Goal: Task Accomplishment & Management: Complete application form

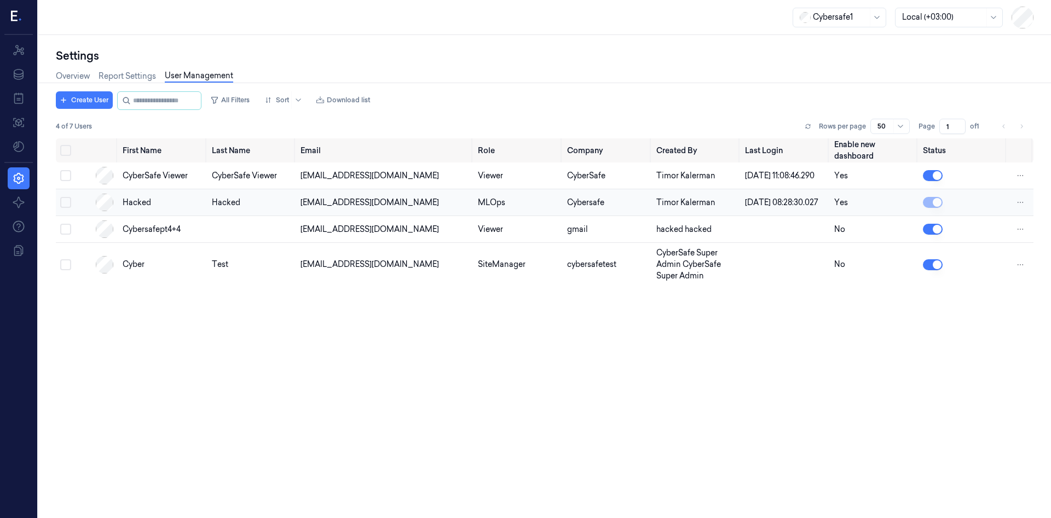
click at [343, 207] on div "[EMAIL_ADDRESS][DOMAIN_NAME]" at bounding box center [384, 202] width 169 height 11
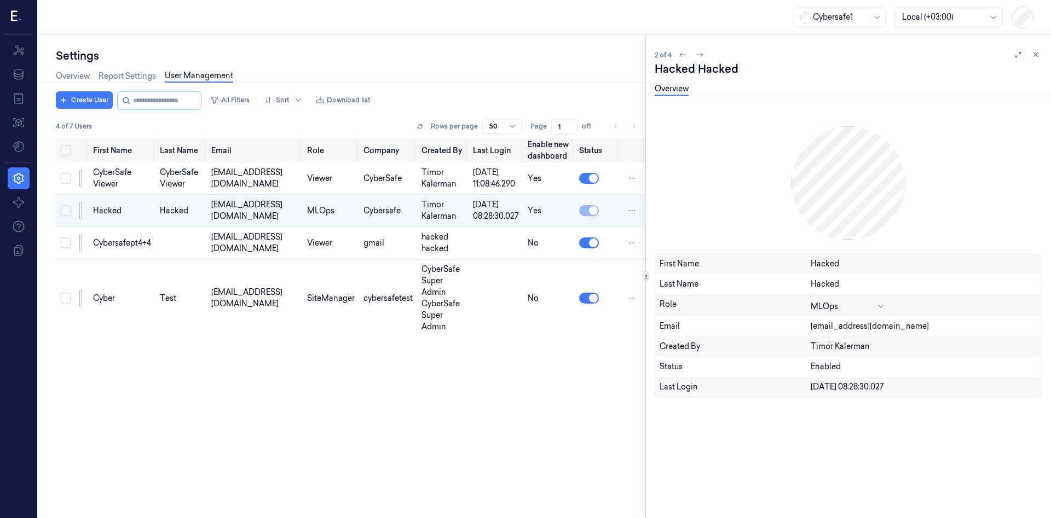
click at [861, 327] on div "[EMAIL_ADDRESS][DOMAIN_NAME]" at bounding box center [924, 326] width 227 height 11
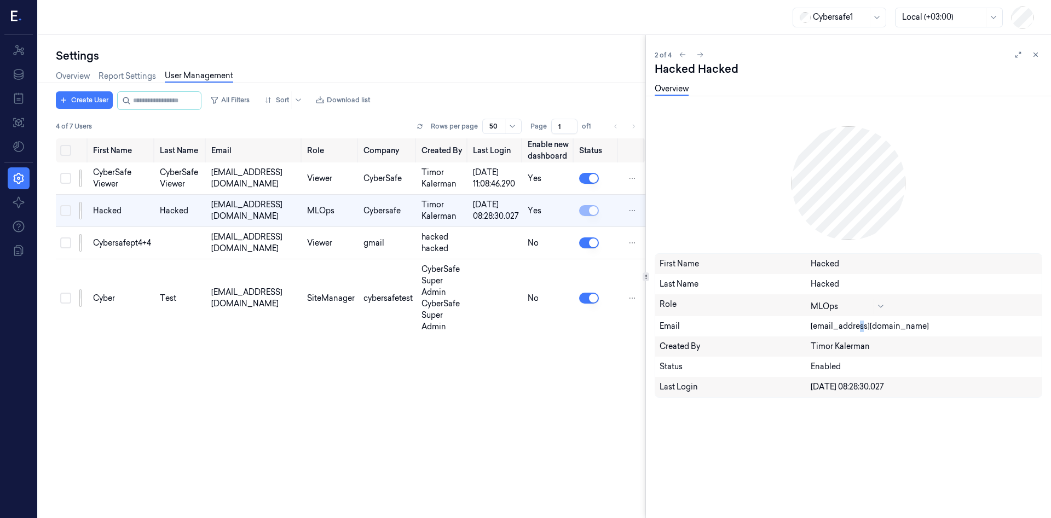
click at [861, 327] on div "[EMAIL_ADDRESS][DOMAIN_NAME]" at bounding box center [924, 326] width 227 height 11
click at [861, 327] on div "cybersafept4@gmail.com" at bounding box center [924, 326] width 227 height 11
click at [508, 428] on div "First Name Last Name Email Role Company Created By Last Login Enable new dashbo…" at bounding box center [350, 323] width 589 height 371
click at [431, 415] on div "First Name Last Name Email Role Company Created By Last Login Enable new dashbo…" at bounding box center [350, 323] width 589 height 371
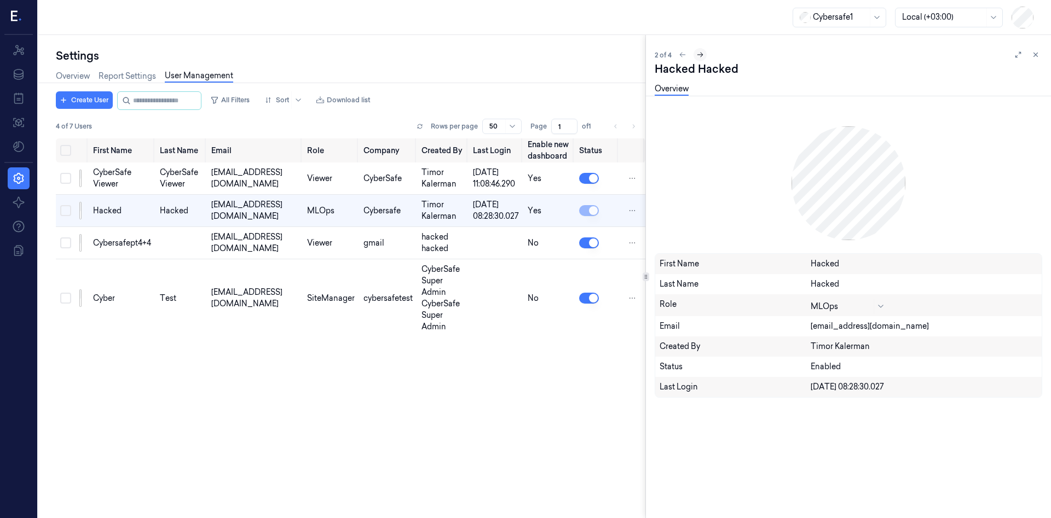
click at [701, 54] on icon at bounding box center [700, 55] width 8 height 8
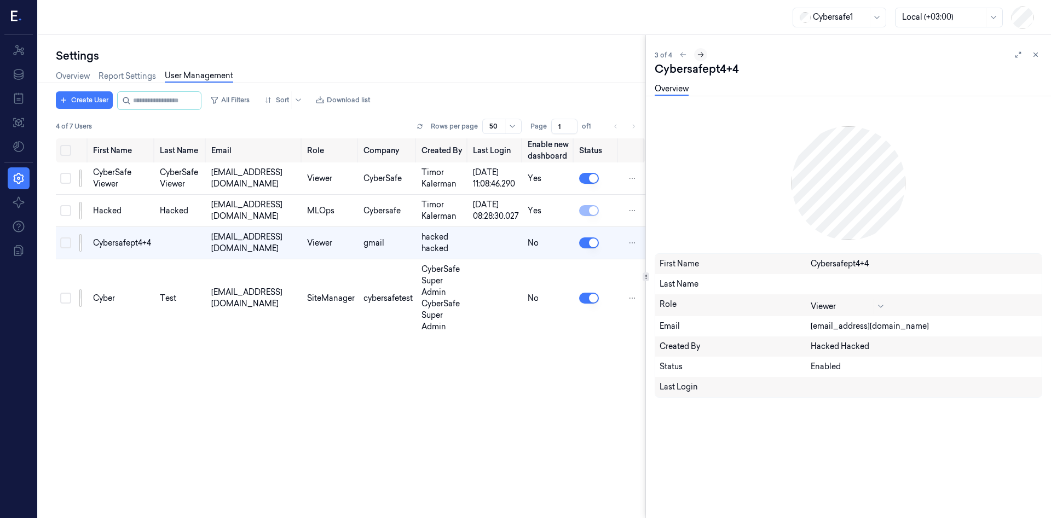
click at [701, 55] on icon at bounding box center [701, 55] width 8 height 8
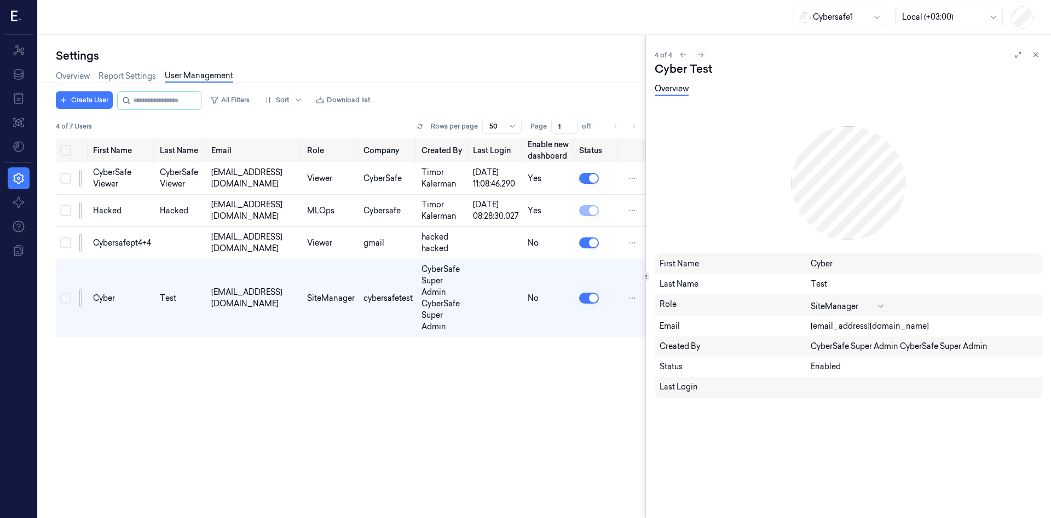
click at [701, 55] on div "4 of 4" at bounding box center [848, 54] width 387 height 13
click at [878, 310] on icon at bounding box center [880, 306] width 9 height 9
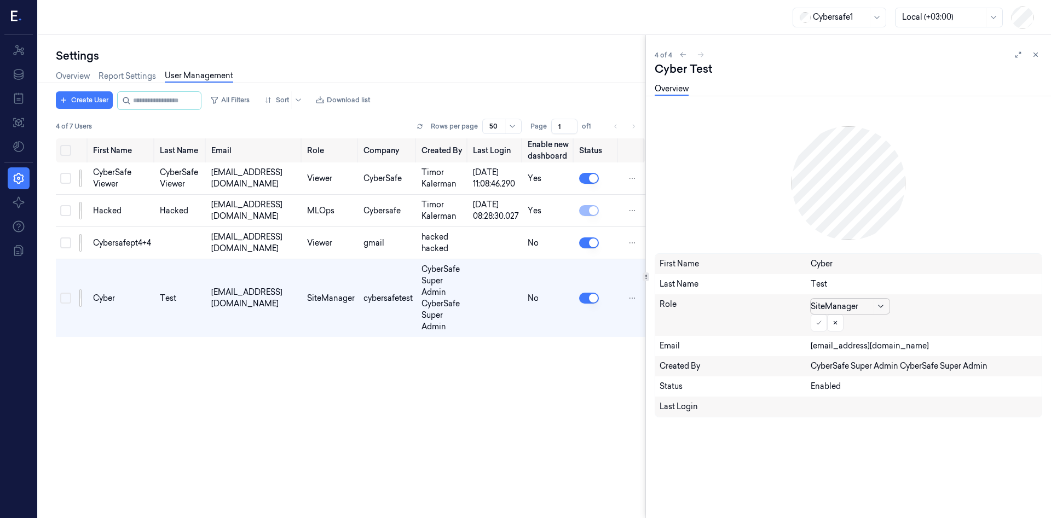
click at [878, 310] on icon at bounding box center [880, 306] width 9 height 9
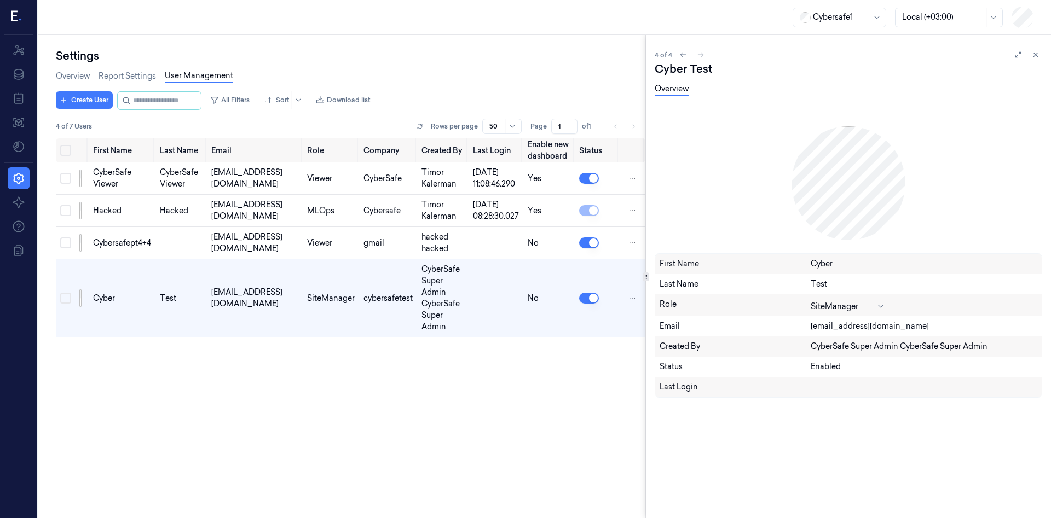
click at [800, 456] on div "First Name cyber Last Name test Role SiteManager Email cybersafept2+1@gmail.com…" at bounding box center [848, 315] width 387 height 405
click at [875, 305] on div at bounding box center [880, 306] width 14 height 15
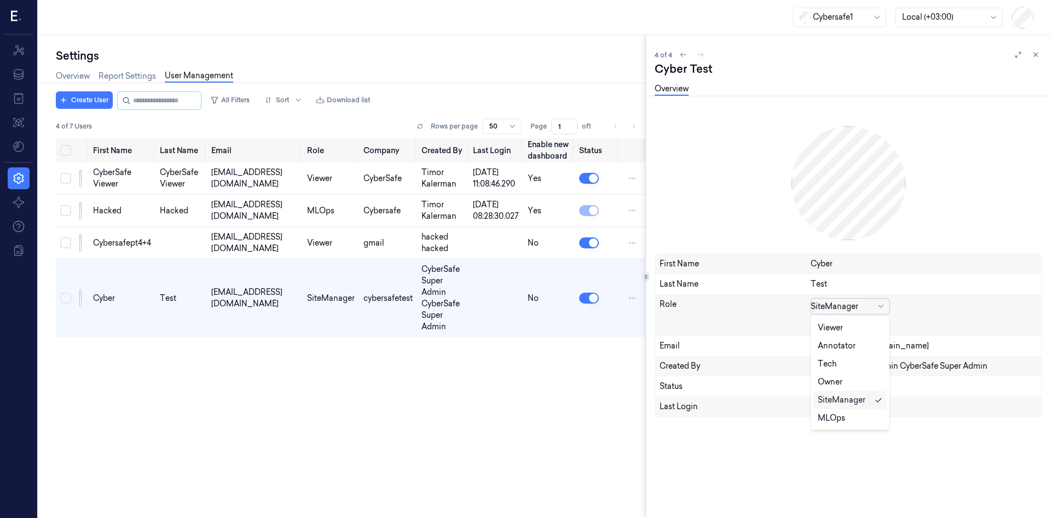
click at [777, 465] on div "First Name cyber Last Name test Role 6 results available. Use Up and Down to ch…" at bounding box center [848, 315] width 387 height 405
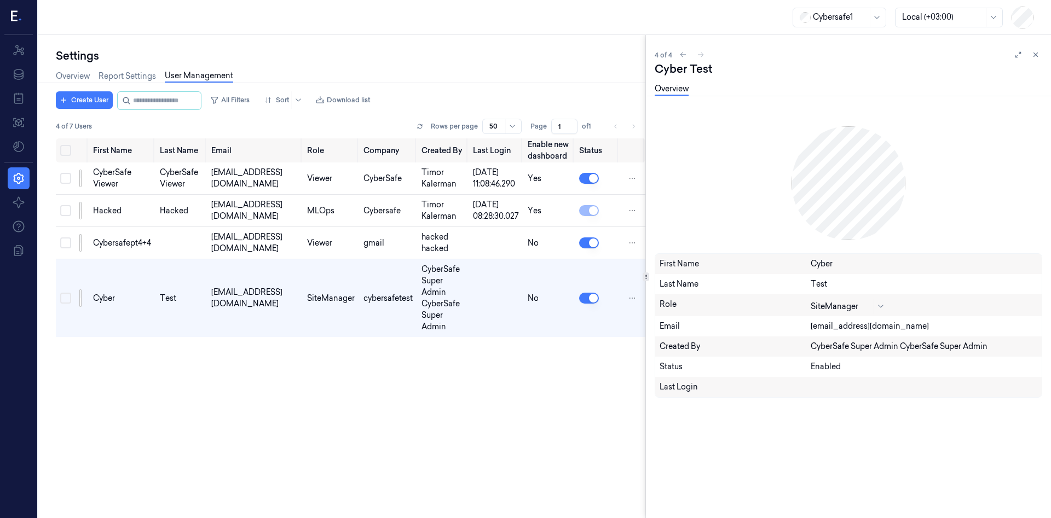
click at [1019, 61] on div "cyber test" at bounding box center [848, 68] width 387 height 15
click at [1017, 57] on icon at bounding box center [1018, 55] width 8 height 8
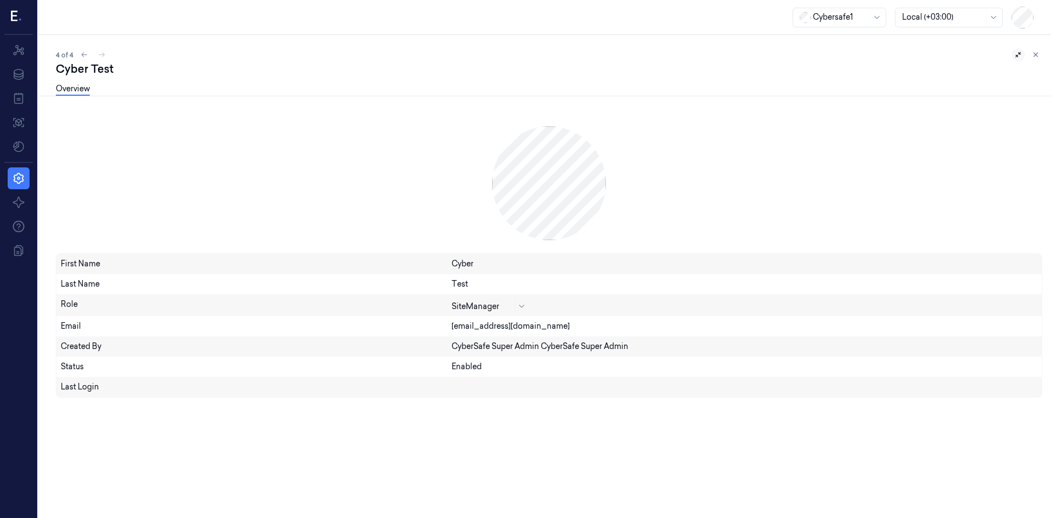
click at [1017, 57] on icon at bounding box center [1018, 55] width 8 height 8
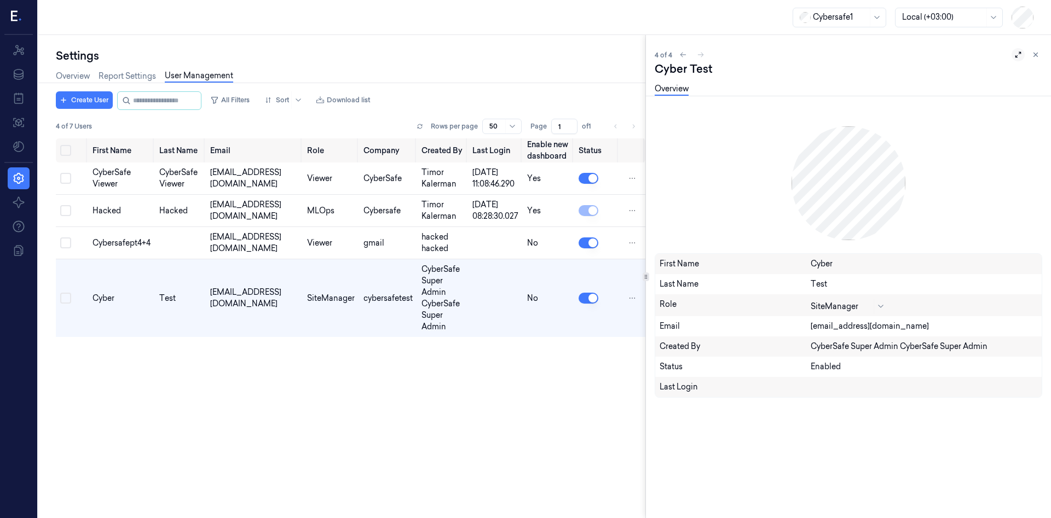
scroll to position [0, 18]
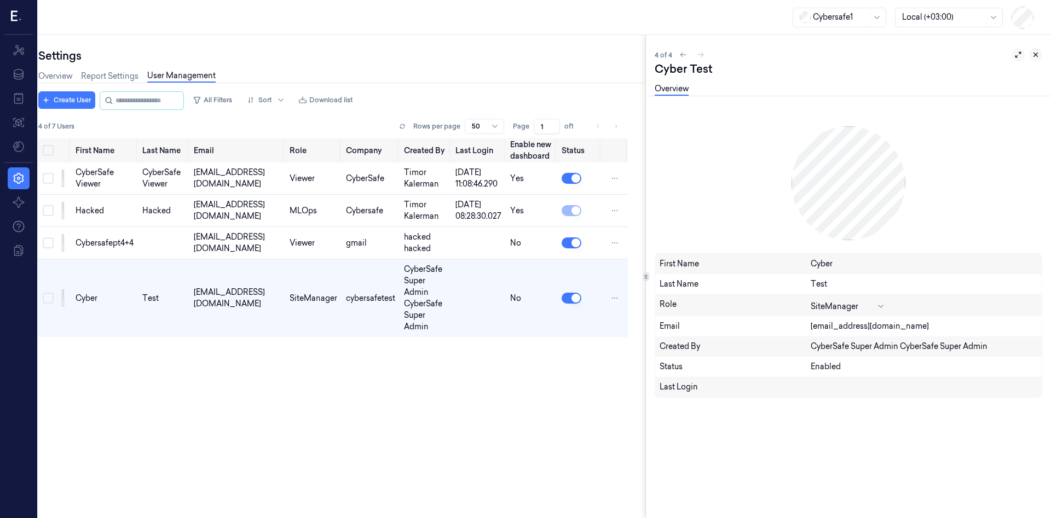
click at [1033, 57] on icon at bounding box center [1036, 55] width 8 height 8
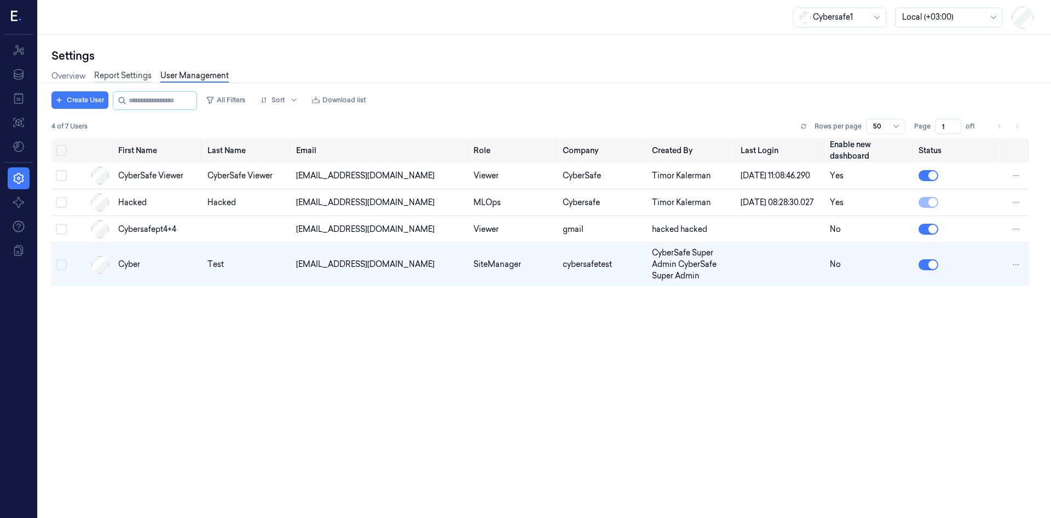
click at [125, 78] on link "Report Settings" at bounding box center [122, 76] width 57 height 13
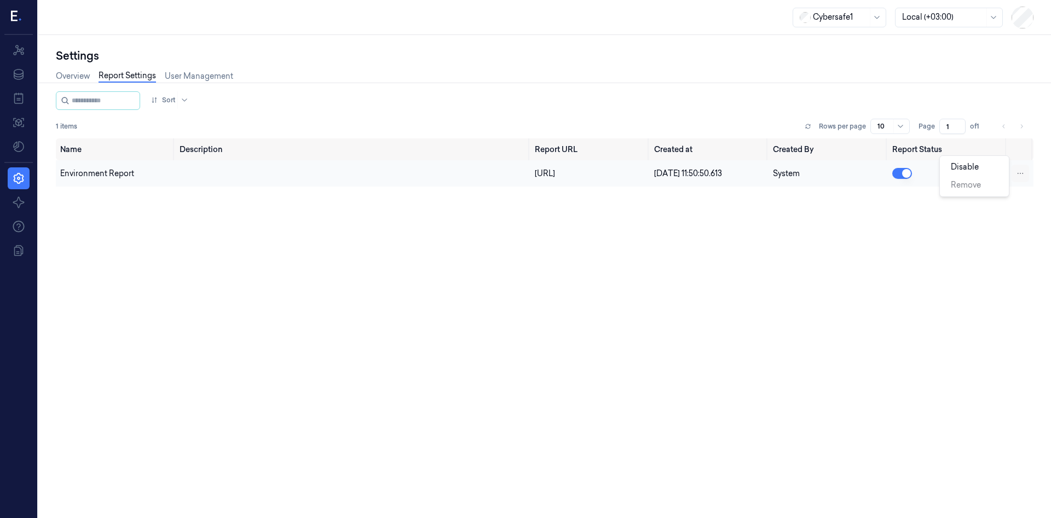
click at [1025, 180] on html "Resources Data Jobs Models Settings About Support Documentation Cybersafe1 Loca…" at bounding box center [525, 259] width 1051 height 518
click at [863, 229] on html "Resources Data Jobs Models Settings About Support Documentation Cybersafe1 Loca…" at bounding box center [525, 259] width 1051 height 518
click at [116, 180] on div "Environment Report" at bounding box center [115, 173] width 111 height 11
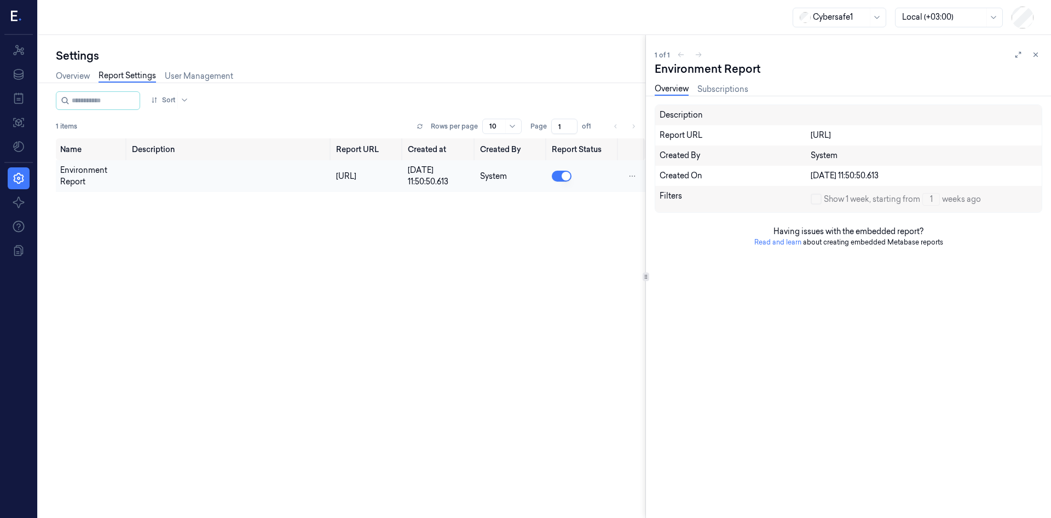
click at [785, 244] on link "Read and learn" at bounding box center [777, 242] width 47 height 8
drag, startPoint x: 1003, startPoint y: 136, endPoint x: 802, endPoint y: 144, distance: 201.0
click at [802, 144] on div "Report URL https://reporting-embedded.production.edgify.ai/43" at bounding box center [848, 135] width 386 height 20
copy div "https://reporting-embedded.production.edgify.ai/43"
click at [722, 90] on link "Subscriptions" at bounding box center [722, 89] width 51 height 13
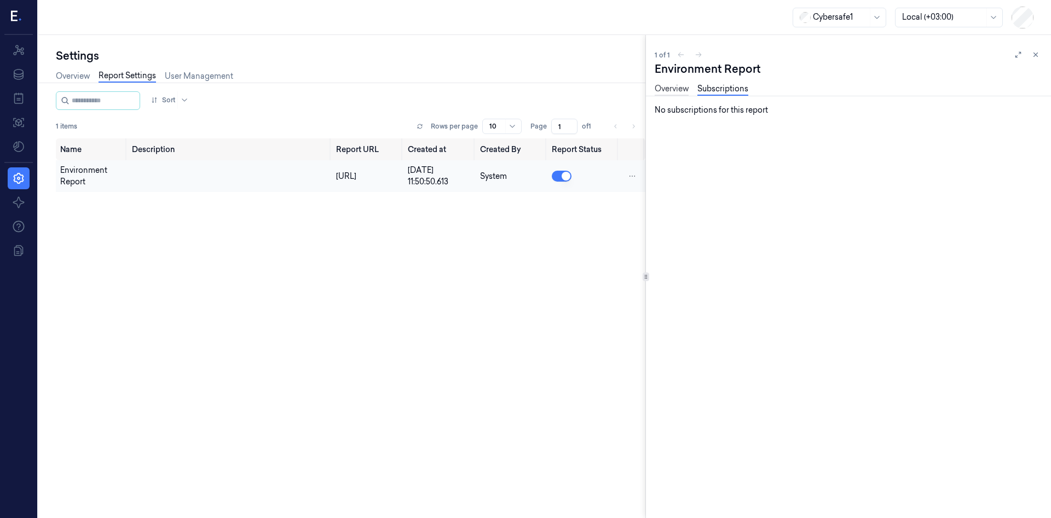
click at [678, 89] on link "Overview" at bounding box center [672, 89] width 34 height 13
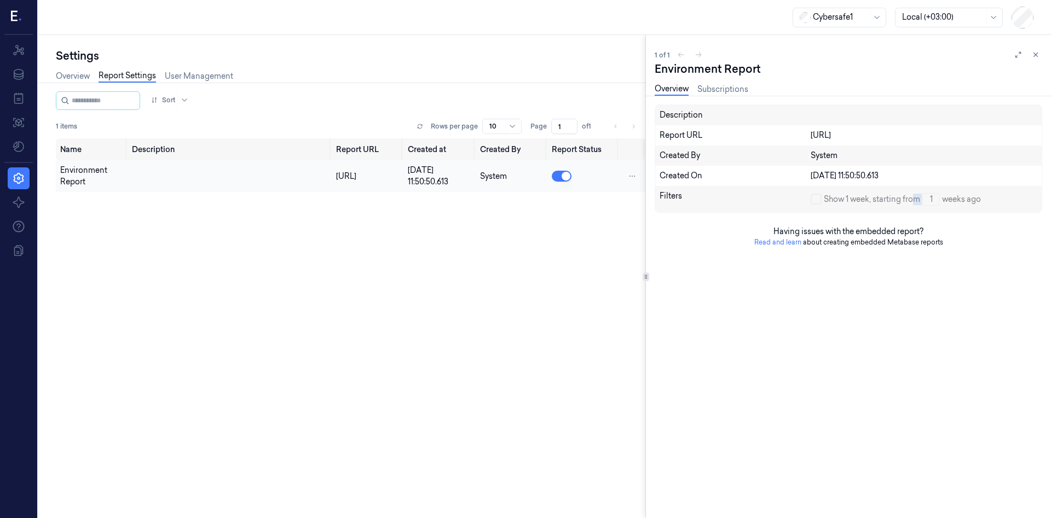
drag, startPoint x: 914, startPoint y: 209, endPoint x: 935, endPoint y: 202, distance: 21.8
click at [927, 205] on div "Filters Show 1 week, starting from 1 weeks ago" at bounding box center [848, 199] width 386 height 26
click at [882, 198] on span "Show 1 week, starting from" at bounding box center [872, 199] width 96 height 11
click at [847, 205] on span "Show 1 week, starting from" at bounding box center [872, 199] width 96 height 11
click at [818, 202] on button "button" at bounding box center [816, 199] width 11 height 11
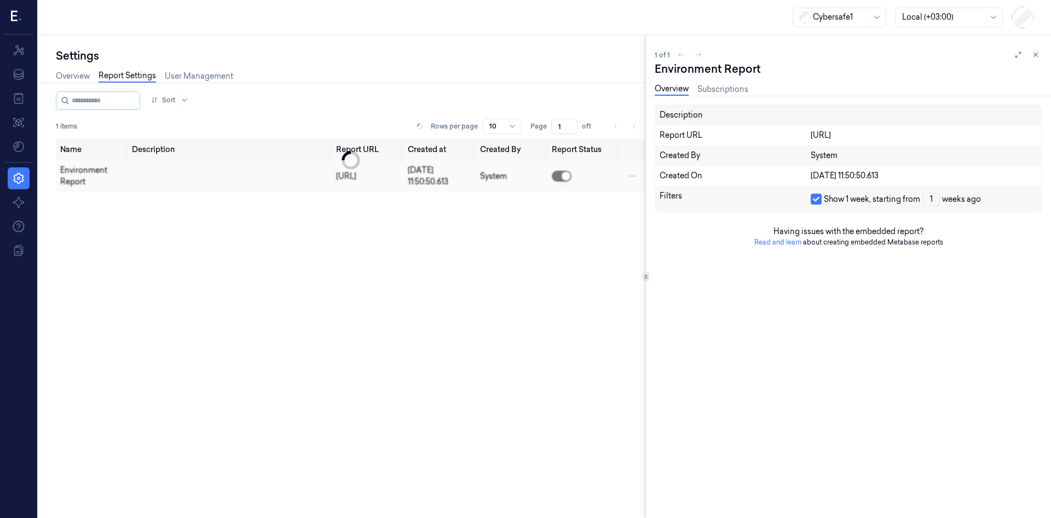
click at [818, 202] on button "button" at bounding box center [816, 199] width 11 height 11
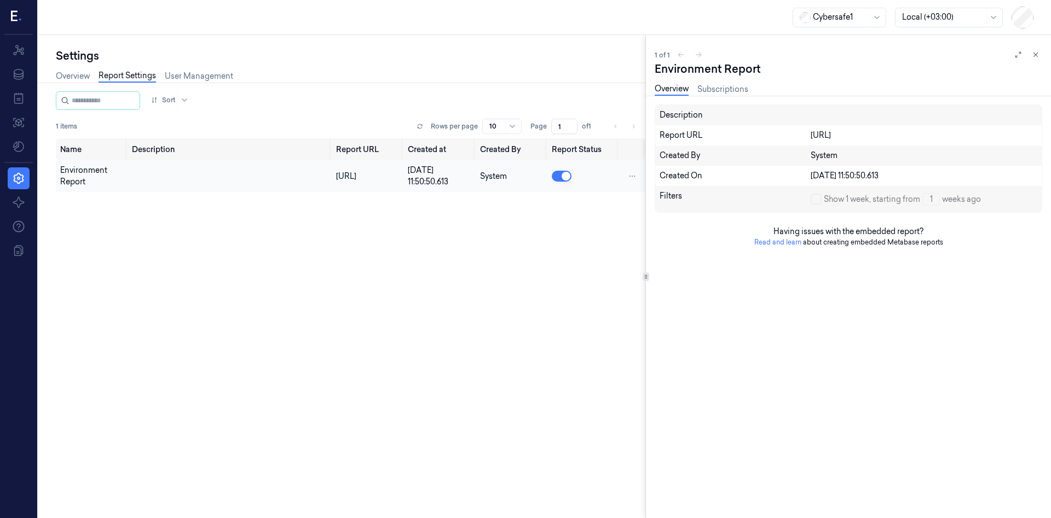
click at [825, 201] on span "Show 1 week, starting from" at bounding box center [872, 199] width 96 height 11
click at [817, 199] on button "button" at bounding box center [816, 199] width 11 height 11
click at [934, 199] on div "1" at bounding box center [931, 199] width 16 height 11
click at [819, 202] on button "button" at bounding box center [816, 199] width 11 height 11
drag, startPoint x: 928, startPoint y: 203, endPoint x: 936, endPoint y: 200, distance: 8.7
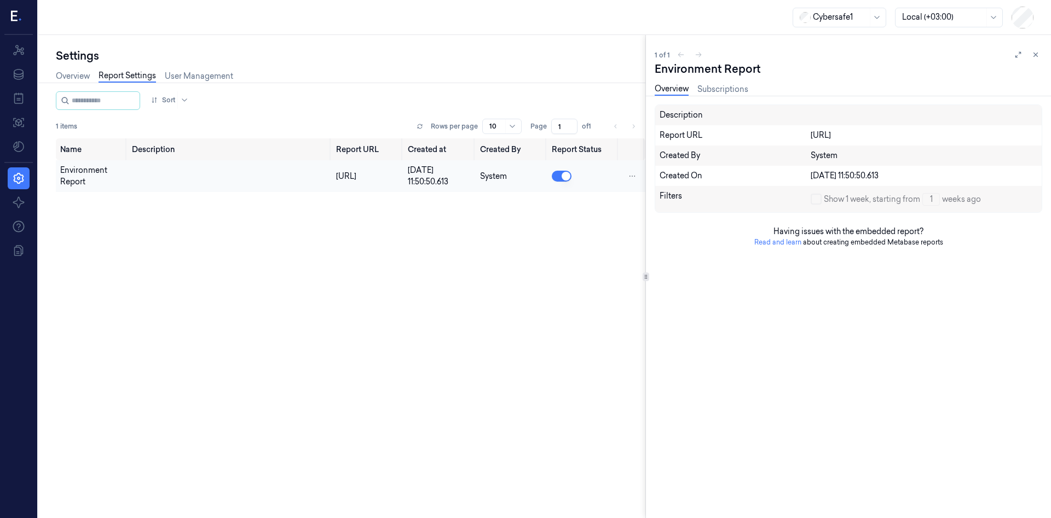
click at [930, 203] on div "1" at bounding box center [931, 199] width 16 height 11
click at [937, 200] on div "1" at bounding box center [931, 199] width 16 height 11
click at [818, 202] on button "button" at bounding box center [816, 199] width 11 height 11
click at [821, 199] on button "button" at bounding box center [816, 199] width 11 height 11
click at [1037, 55] on icon at bounding box center [1036, 55] width 8 height 8
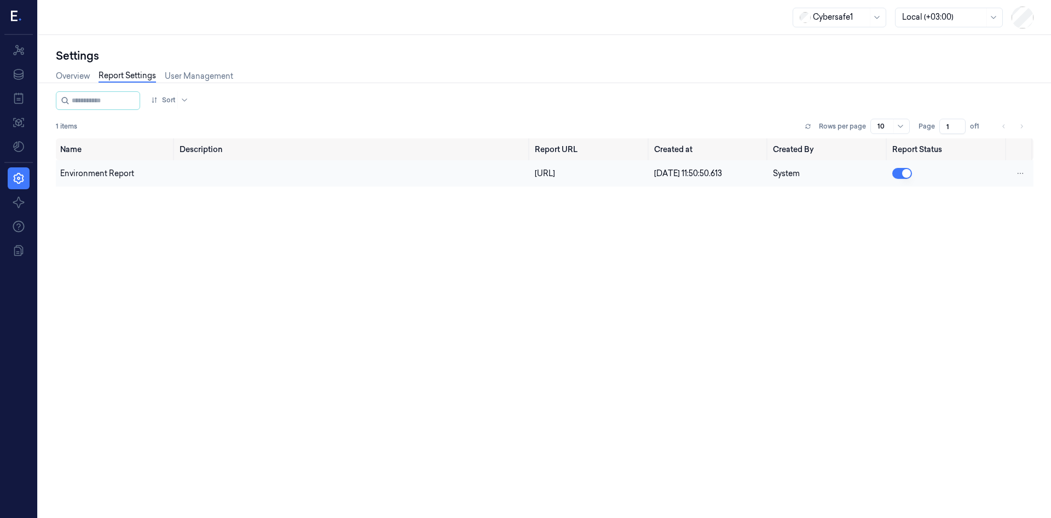
click at [906, 178] on button "button" at bounding box center [902, 173] width 20 height 11
click at [902, 173] on button "button" at bounding box center [902, 173] width 20 height 11
click at [902, 175] on button "button" at bounding box center [902, 173] width 20 height 11
click at [777, 177] on div "System" at bounding box center [828, 173] width 111 height 11
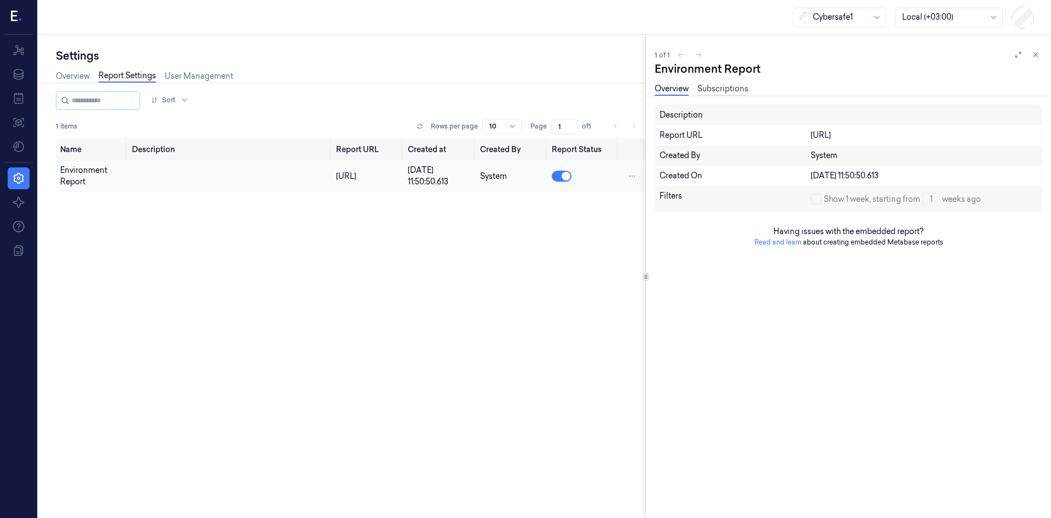
click at [729, 87] on link "Subscriptions" at bounding box center [722, 89] width 51 height 13
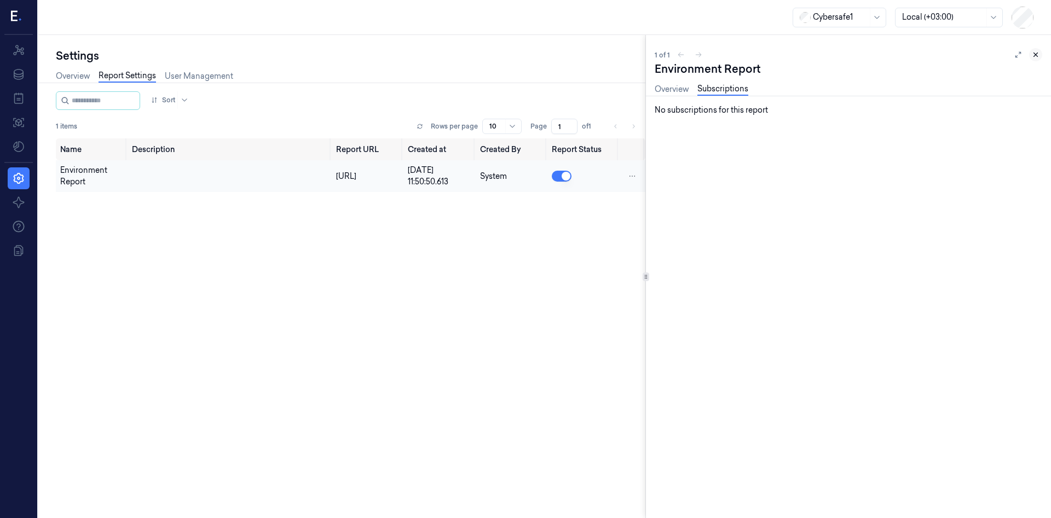
click at [1035, 52] on icon at bounding box center [1036, 55] width 8 height 8
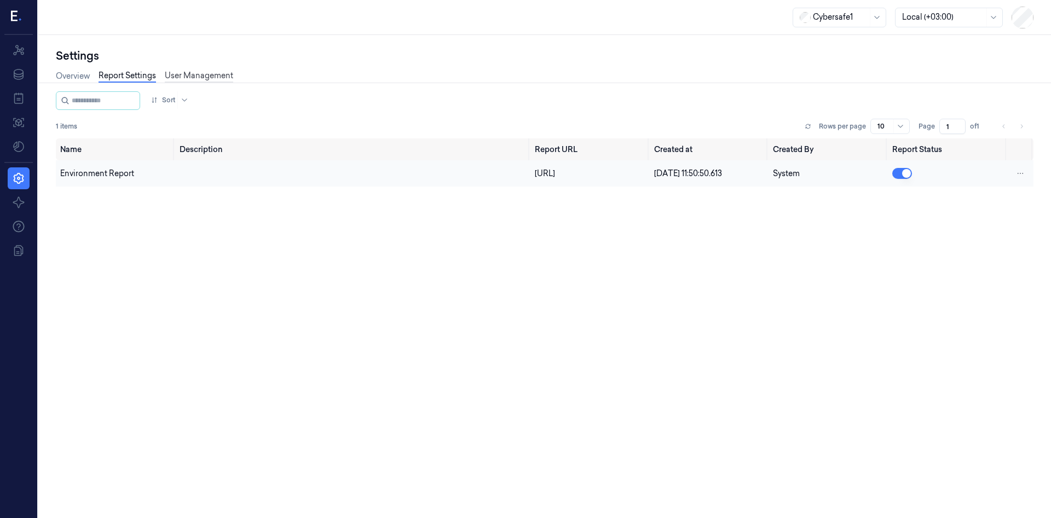
click at [204, 76] on link "User Management" at bounding box center [199, 76] width 68 height 13
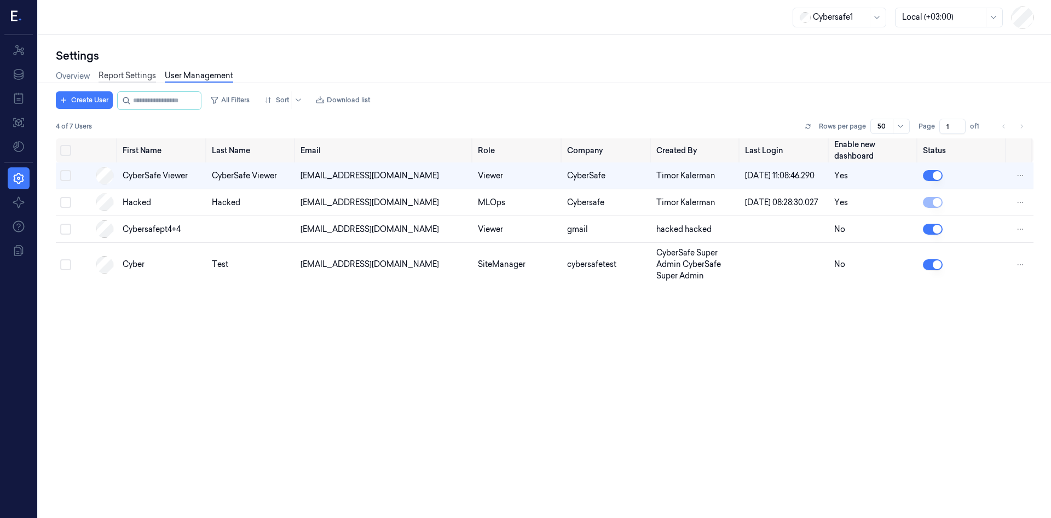
click at [119, 75] on link "Report Settings" at bounding box center [127, 76] width 57 height 13
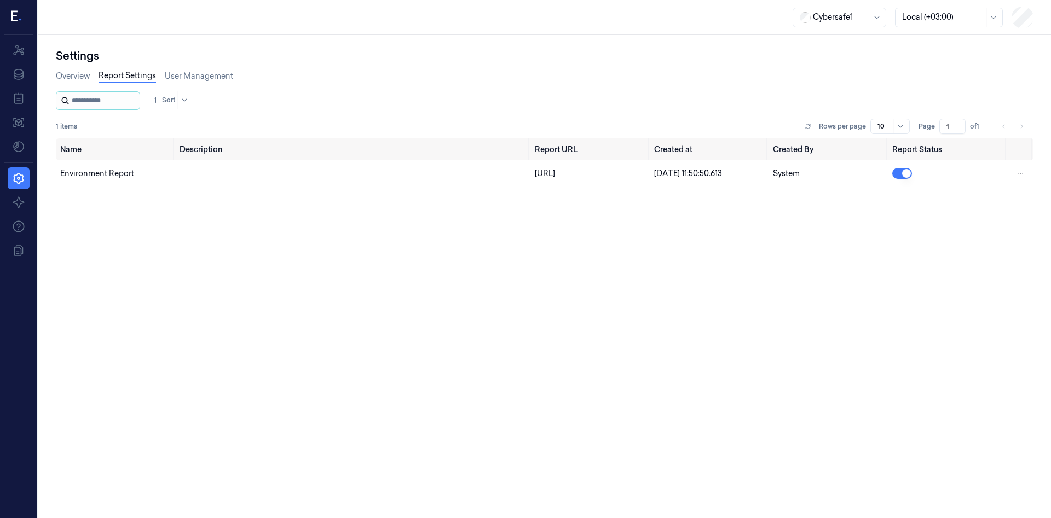
click at [107, 106] on input "string" at bounding box center [105, 101] width 66 height 18
type input "*"
click at [14, 126] on icon at bounding box center [18, 122] width 11 height 9
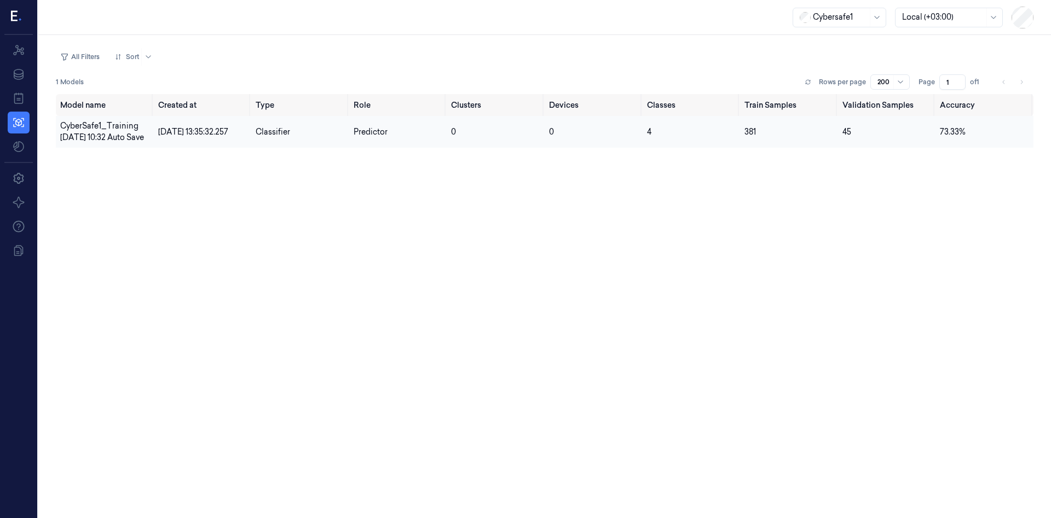
click at [894, 134] on td "45" at bounding box center [887, 132] width 98 height 32
click at [739, 144] on tr "CyberSafe1_Training 2025-08-12 10:32 Auto Save 12/08/2025 13:35:32.257 Classifi…" at bounding box center [544, 132] width 977 height 32
click at [633, 148] on td "0" at bounding box center [594, 132] width 98 height 32
drag, startPoint x: 546, startPoint y: 154, endPoint x: 531, endPoint y: 158, distance: 14.7
click at [539, 148] on tr "CyberSafe1_Training 2025-08-12 10:32 Auto Save 12/08/2025 13:35:32.257 Classifi…" at bounding box center [544, 132] width 977 height 32
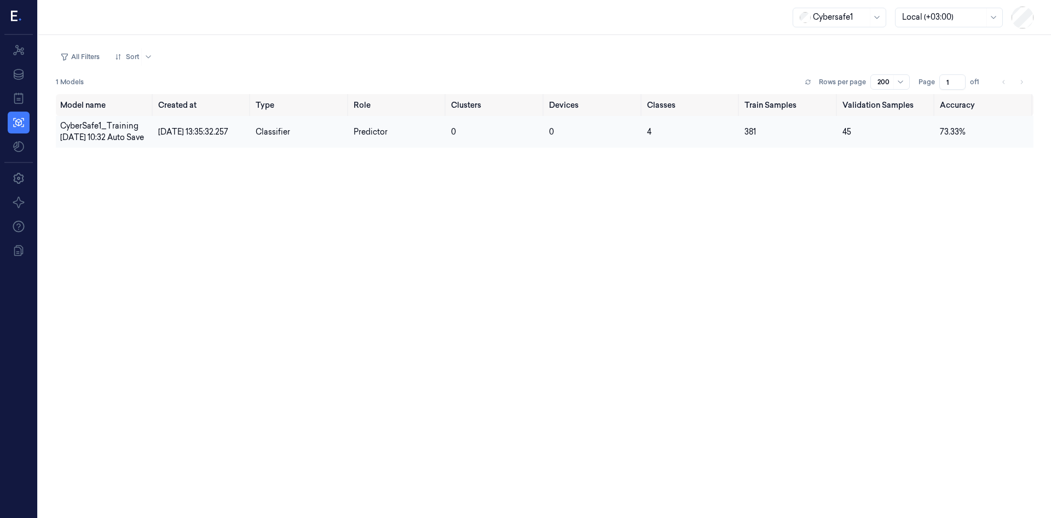
click at [377, 163] on div "Model name Created at Type Role Clusters Devices Classes Train Samples Validati…" at bounding box center [544, 301] width 977 height 415
click at [280, 142] on td "Classifier" at bounding box center [300, 132] width 98 height 32
click at [212, 122] on td "12/08/2025 13:35:32.257" at bounding box center [203, 132] width 98 height 32
click at [84, 135] on span "CyberSafe1_Training 2025-08-12 10:32 Auto Save" at bounding box center [102, 131] width 84 height 21
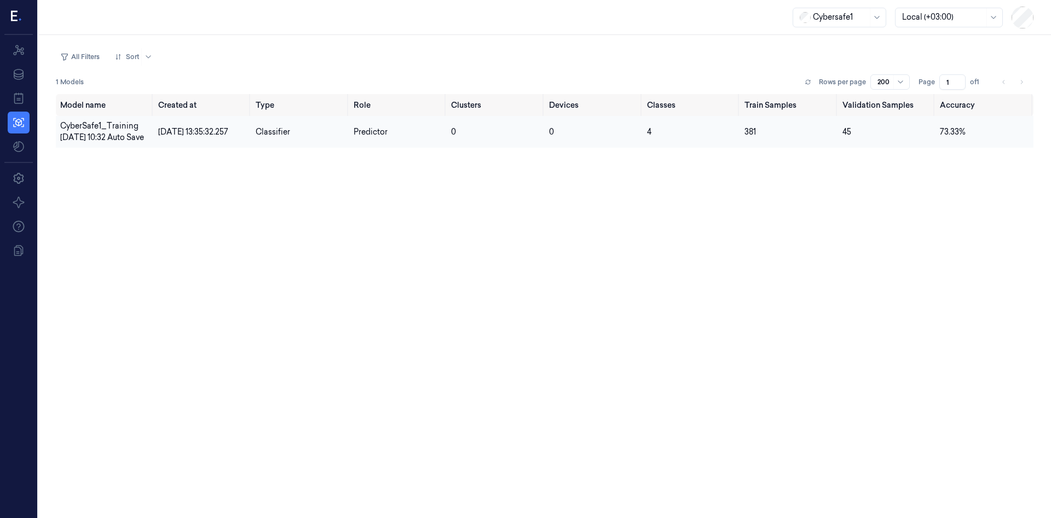
click at [84, 135] on span "CyberSafe1_Training 2025-08-12 10:32 Auto Save" at bounding box center [102, 131] width 84 height 21
click at [99, 129] on span "CyberSafe1_Training 2025-08-12 10:32 Auto Save" at bounding box center [102, 131] width 84 height 21
click at [190, 137] on span "12/08/2025 13:35:32.257" at bounding box center [193, 132] width 70 height 10
click at [280, 134] on span "Classifier" at bounding box center [273, 132] width 34 height 10
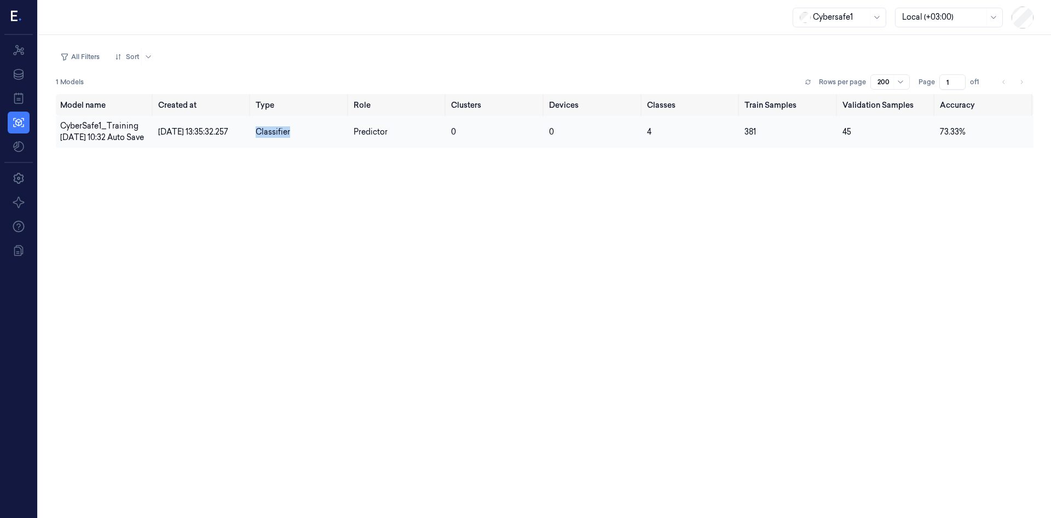
click at [280, 134] on span "Classifier" at bounding box center [273, 132] width 34 height 10
click at [387, 129] on td "Predictor" at bounding box center [398, 132] width 98 height 32
drag, startPoint x: 387, startPoint y: 129, endPoint x: 406, endPoint y: 130, distance: 18.6
click at [391, 129] on td "Predictor" at bounding box center [398, 132] width 98 height 32
click at [464, 132] on td "0" at bounding box center [496, 132] width 98 height 32
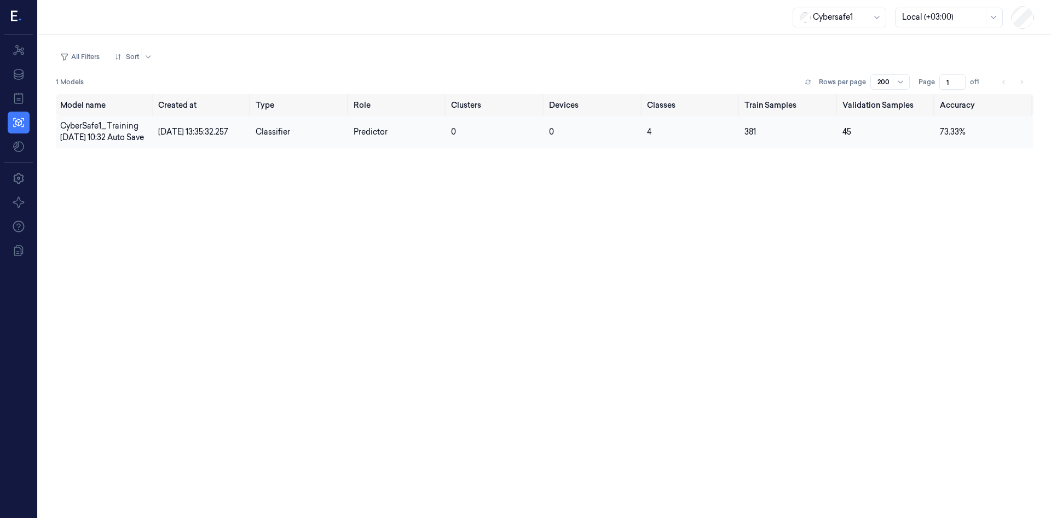
click at [484, 135] on td "0" at bounding box center [496, 132] width 98 height 32
drag, startPoint x: 636, startPoint y: 125, endPoint x: 755, endPoint y: 123, distance: 119.3
click at [652, 125] on tr "CyberSafe1_Training 2025-08-12 10:32 Auto Save 12/08/2025 13:35:32.257 Classifi…" at bounding box center [544, 132] width 977 height 32
drag, startPoint x: 755, startPoint y: 123, endPoint x: 911, endPoint y: 120, distance: 155.5
click at [806, 123] on td "381" at bounding box center [789, 132] width 98 height 32
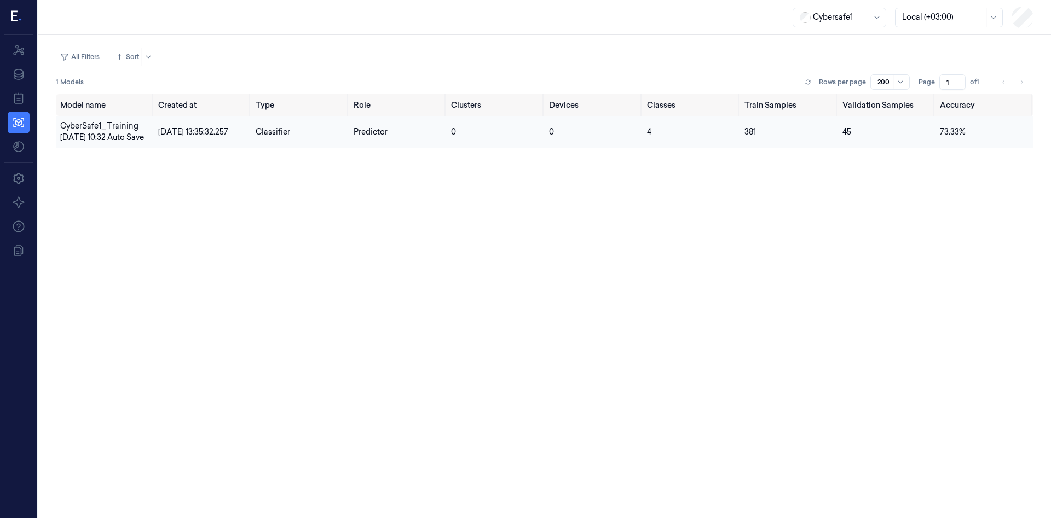
click at [988, 136] on td "73.33%" at bounding box center [984, 132] width 98 height 32
click at [944, 143] on td "73.33%" at bounding box center [984, 132] width 98 height 32
drag, startPoint x: 944, startPoint y: 143, endPoint x: 993, endPoint y: 142, distance: 49.8
click at [950, 143] on td "73.33%" at bounding box center [984, 132] width 98 height 32
click at [993, 142] on td "73.33%" at bounding box center [984, 132] width 98 height 32
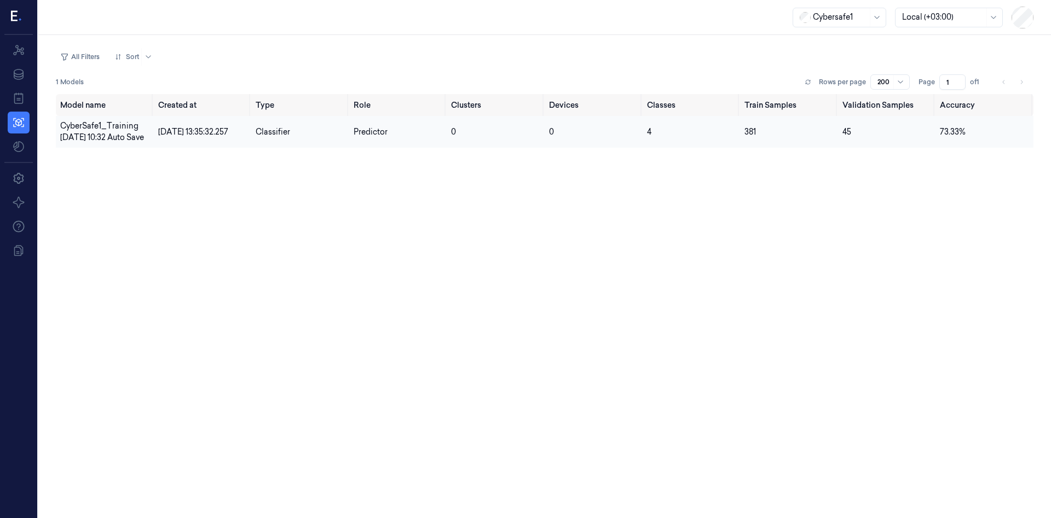
click at [1004, 139] on td "73.33%" at bounding box center [984, 132] width 98 height 32
click at [1018, 138] on td "73.33%" at bounding box center [984, 132] width 98 height 32
click at [951, 137] on span "73.33%" at bounding box center [953, 132] width 26 height 10
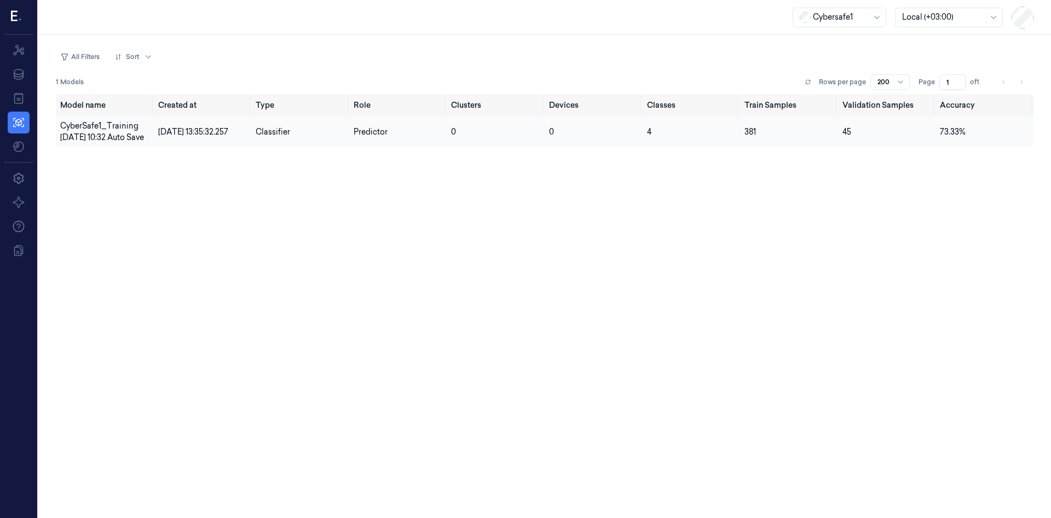
drag, startPoint x: 899, startPoint y: 139, endPoint x: 812, endPoint y: 142, distance: 87.6
click at [863, 142] on td "45" at bounding box center [887, 132] width 98 height 32
click at [695, 148] on tr "CyberSafe1_Training [DATE] 10:32 Auto Save [DATE] 13:35:32.257 Classifier Predi…" at bounding box center [544, 132] width 977 height 32
click at [900, 80] on icon at bounding box center [900, 82] width 9 height 9
click at [895, 119] on div "100" at bounding box center [890, 121] width 25 height 11
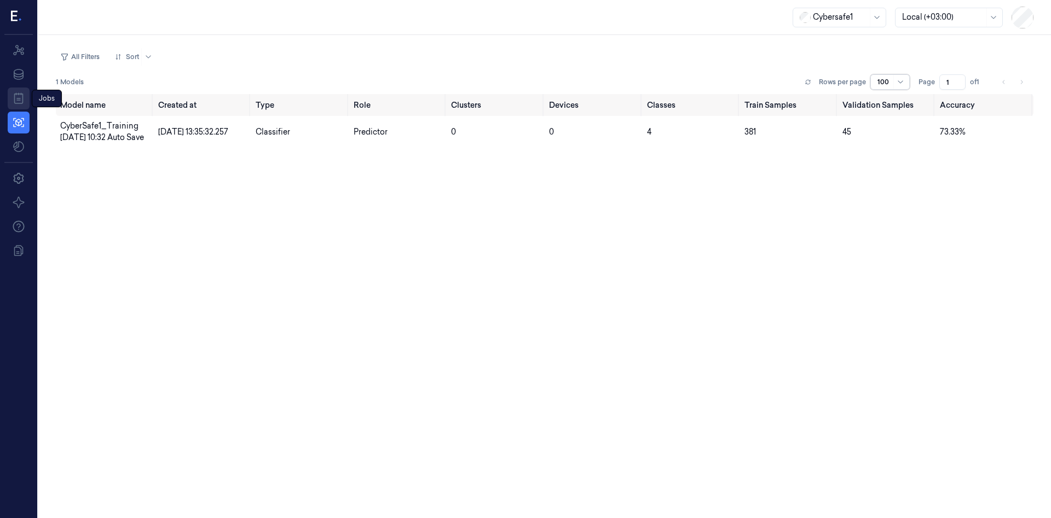
click at [21, 102] on icon at bounding box center [18, 98] width 13 height 13
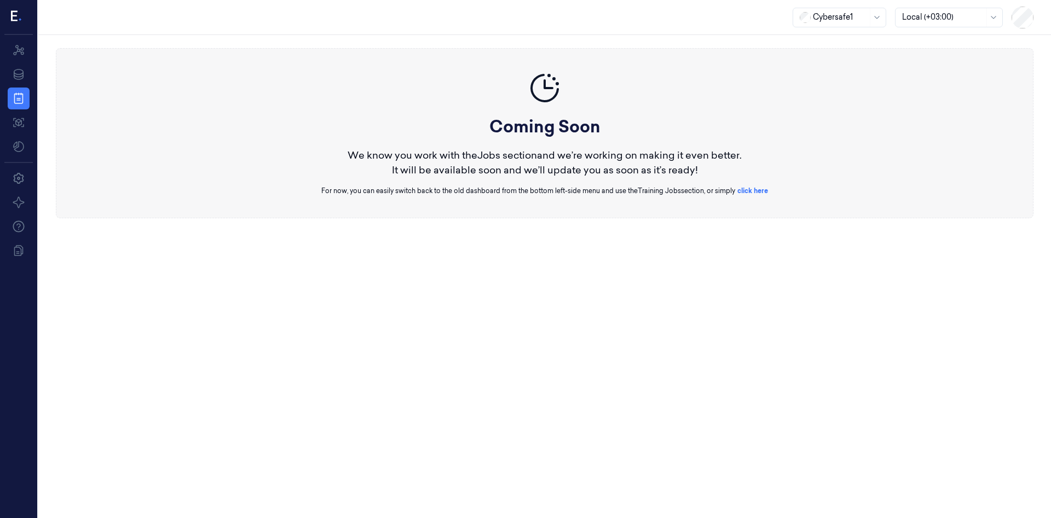
click at [754, 191] on link "click here" at bounding box center [752, 191] width 31 height 8
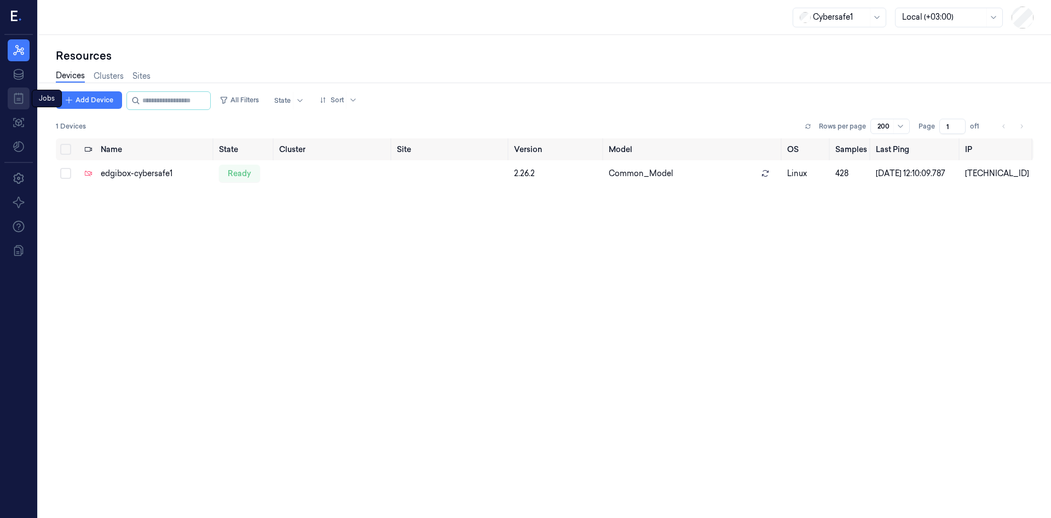
click at [17, 91] on link "Jobs" at bounding box center [19, 99] width 22 height 22
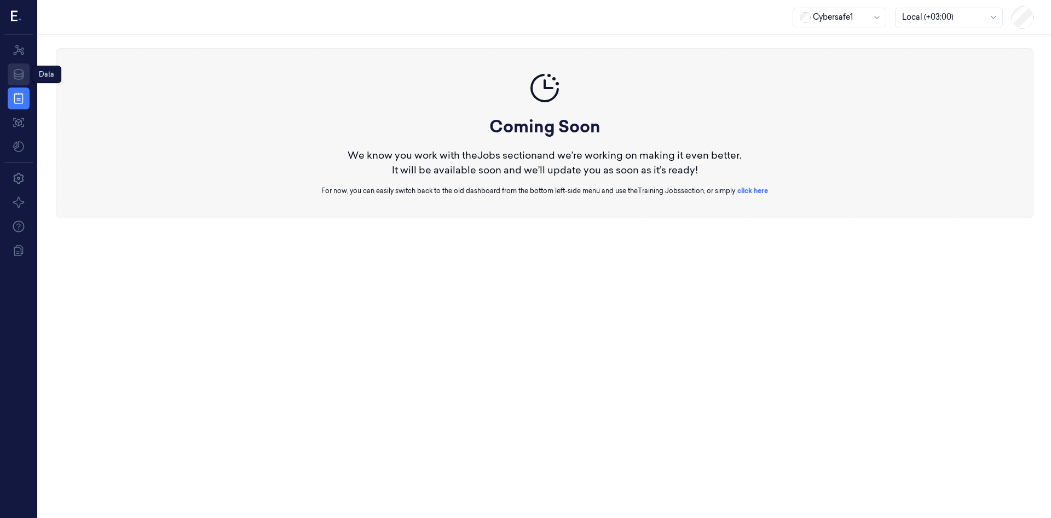
click at [17, 72] on icon at bounding box center [18, 74] width 13 height 13
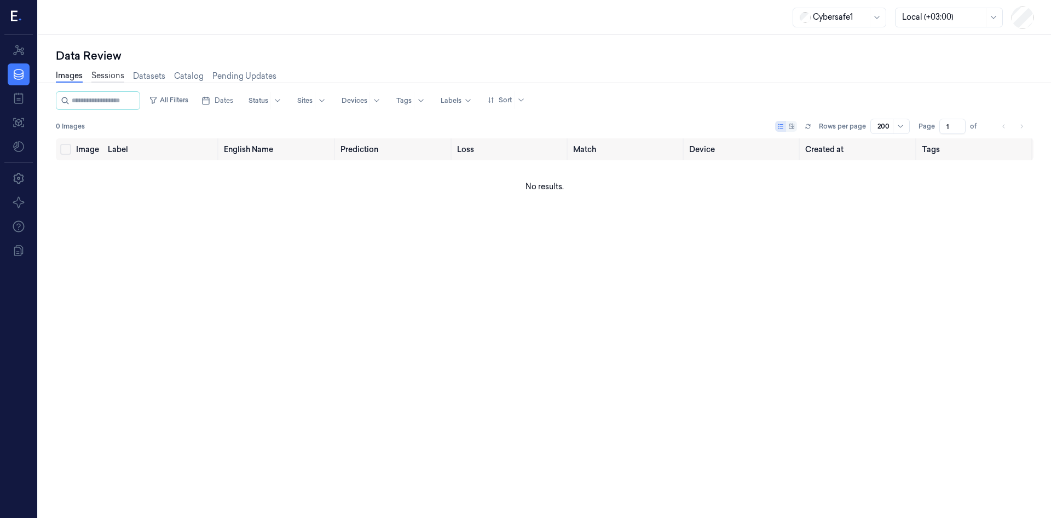
click at [102, 74] on link "Sessions" at bounding box center [107, 76] width 33 height 13
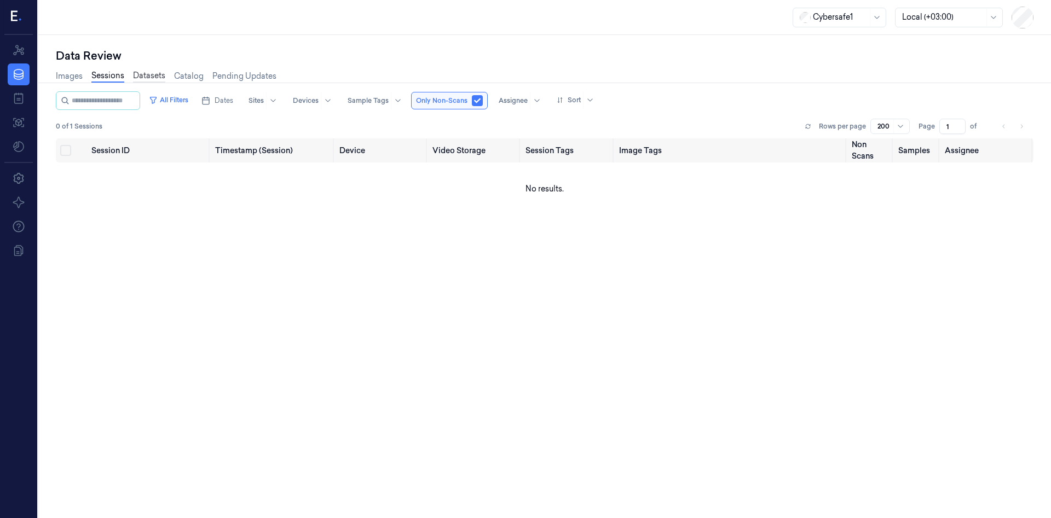
click at [144, 74] on link "Datasets" at bounding box center [149, 76] width 32 height 13
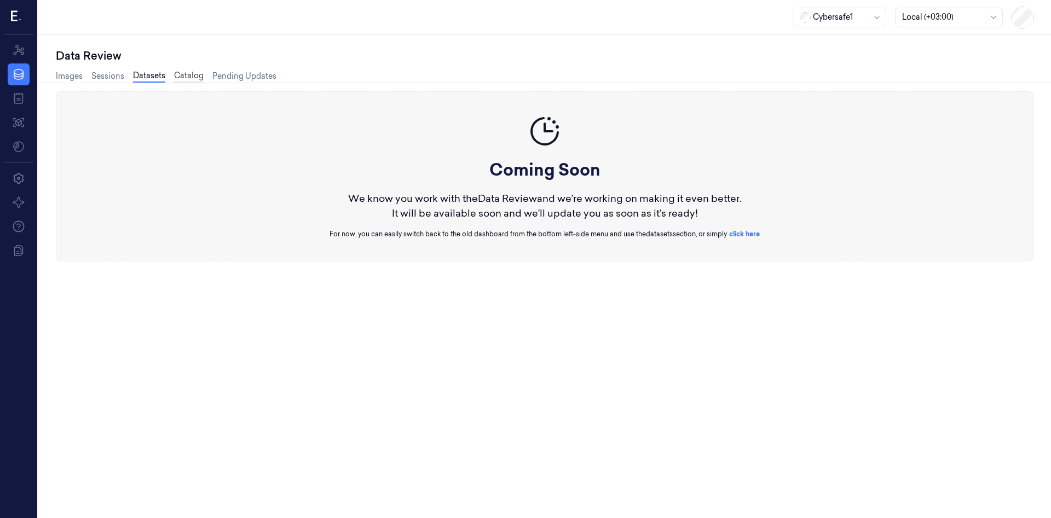
click at [182, 77] on link "Catalog" at bounding box center [189, 76] width 30 height 13
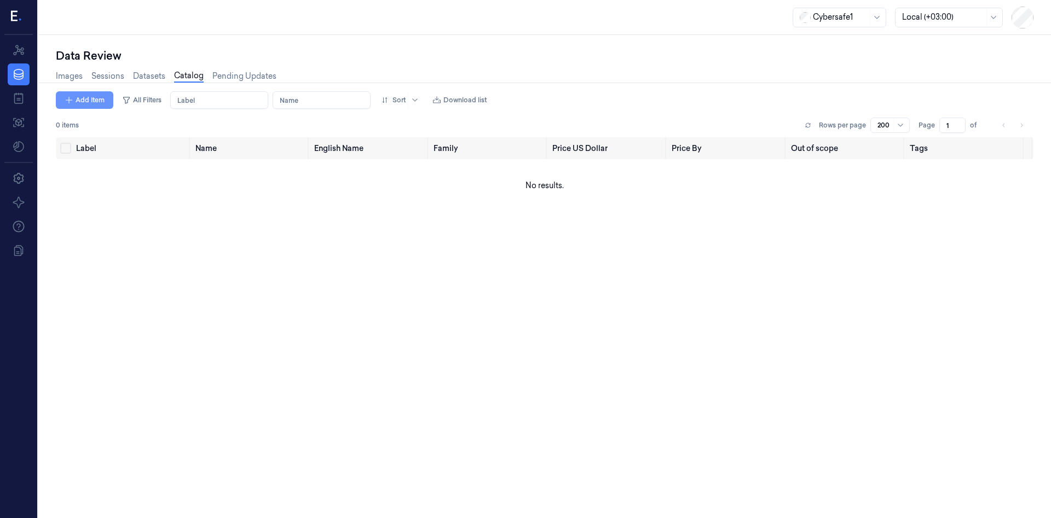
click at [90, 104] on button "Add Item" at bounding box center [84, 100] width 57 height 18
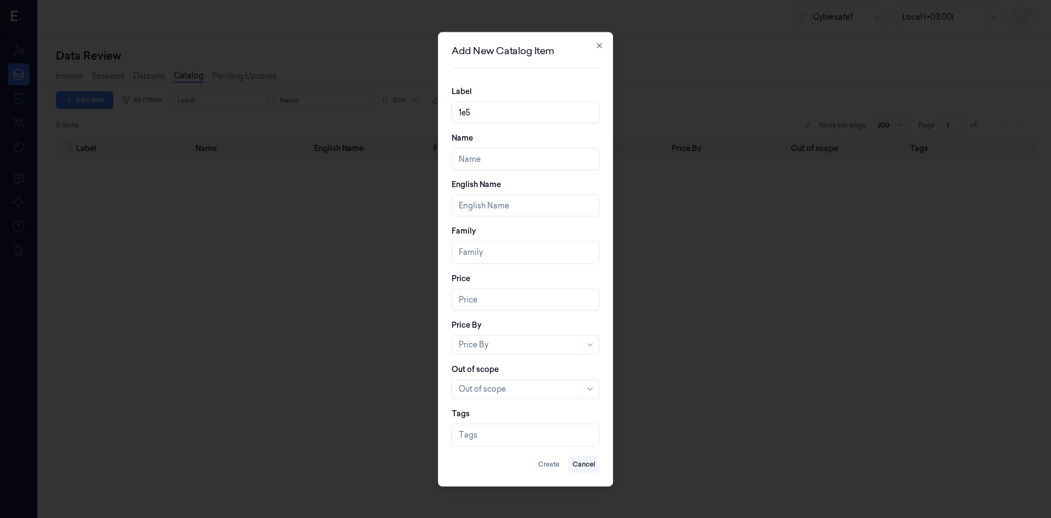
drag, startPoint x: 475, startPoint y: 103, endPoint x: 439, endPoint y: 101, distance: 35.7
click at [452, 101] on input "1e5" at bounding box center [526, 112] width 148 height 22
type input "1e5"
click at [481, 165] on input "Name" at bounding box center [526, 159] width 148 height 22
paste input "1e5"
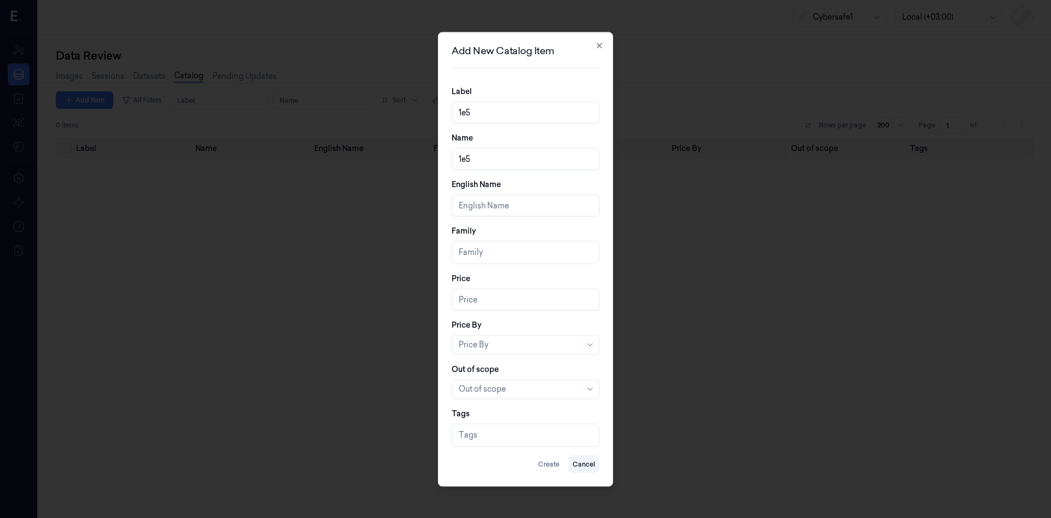
type input "1e5"
click at [485, 201] on input "English Name" at bounding box center [526, 205] width 148 height 22
paste input "1e5"
type input "1e5"
click at [484, 246] on div "Family" at bounding box center [527, 252] width 136 height 22
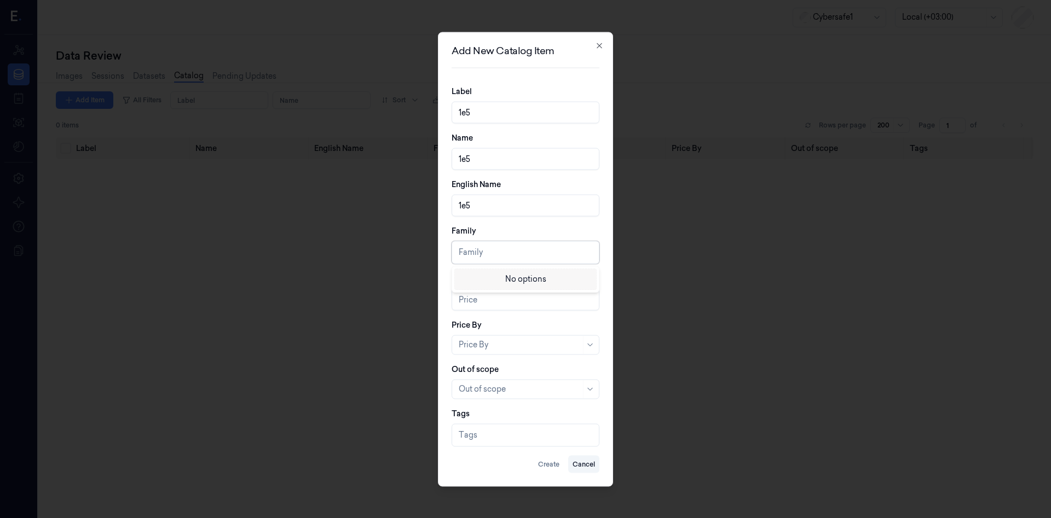
paste input "text"
click at [486, 299] on input "Price" at bounding box center [526, 299] width 148 height 22
click at [590, 299] on input "0" at bounding box center [526, 299] width 148 height 22
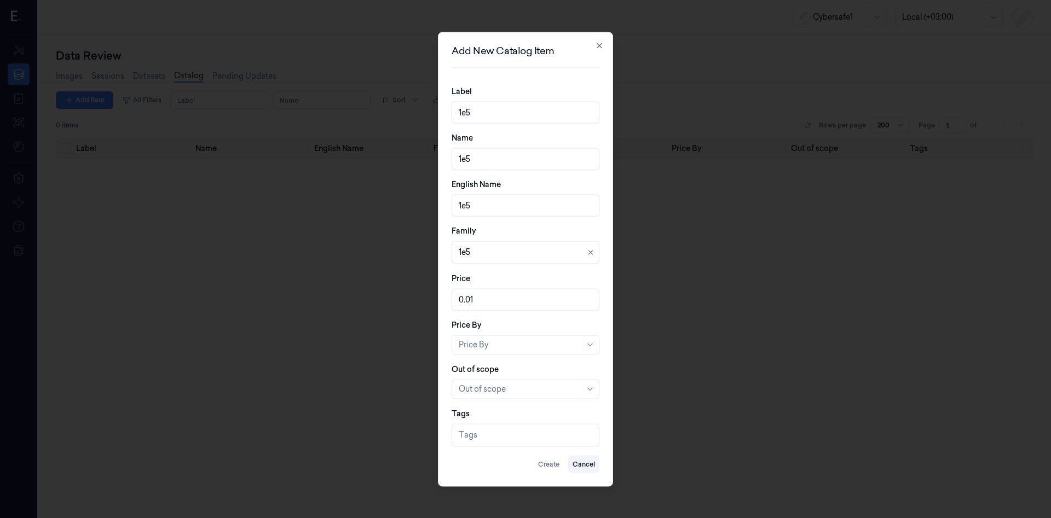
click at [588, 297] on input "0.01" at bounding box center [526, 299] width 148 height 22
click at [588, 297] on input "0.02" at bounding box center [526, 299] width 148 height 22
type input "0.03"
click at [588, 297] on input "0.03" at bounding box center [526, 299] width 148 height 22
click at [534, 347] on div at bounding box center [520, 344] width 122 height 11
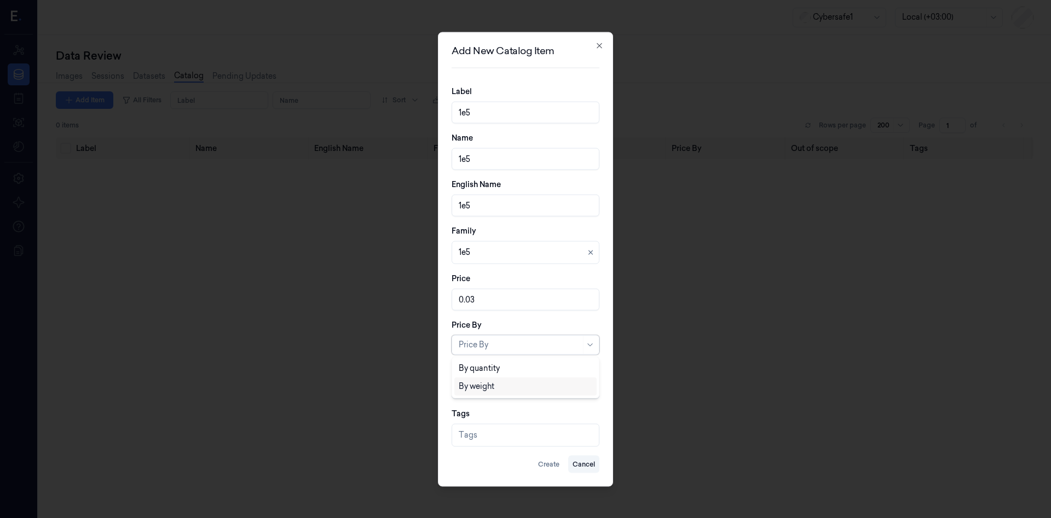
click at [504, 384] on div "By weight" at bounding box center [526, 386] width 134 height 11
click at [503, 390] on div at bounding box center [520, 389] width 122 height 11
click at [483, 425] on div "NO" at bounding box center [525, 431] width 142 height 18
click at [493, 431] on div at bounding box center [527, 435] width 136 height 11
paste input "text"
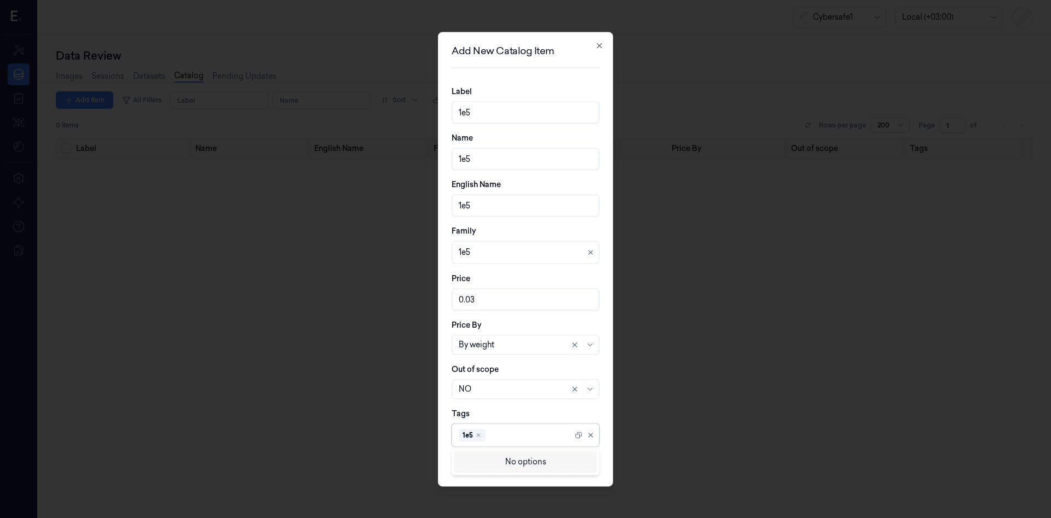
click at [665, 425] on div at bounding box center [525, 259] width 1051 height 518
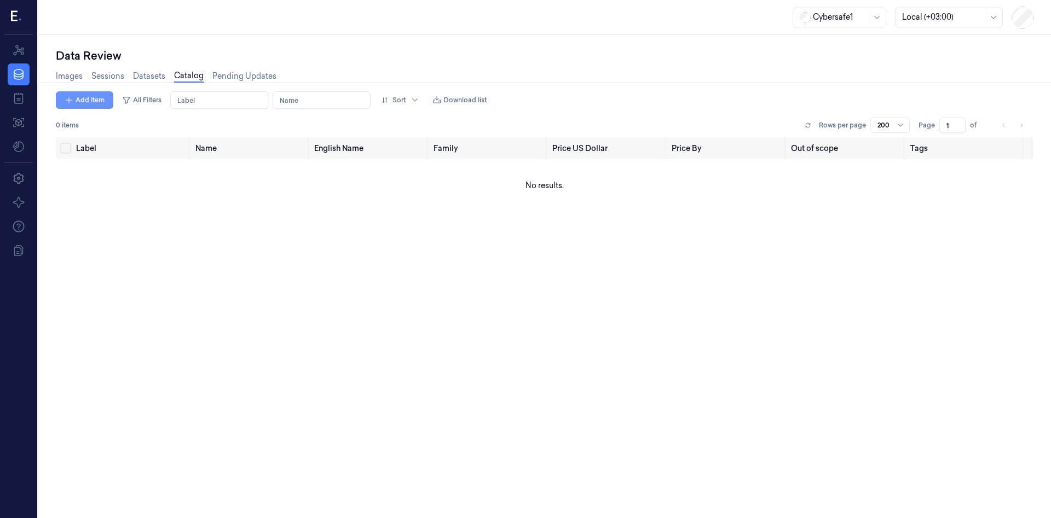
click at [90, 97] on button "Add Item" at bounding box center [84, 100] width 57 height 18
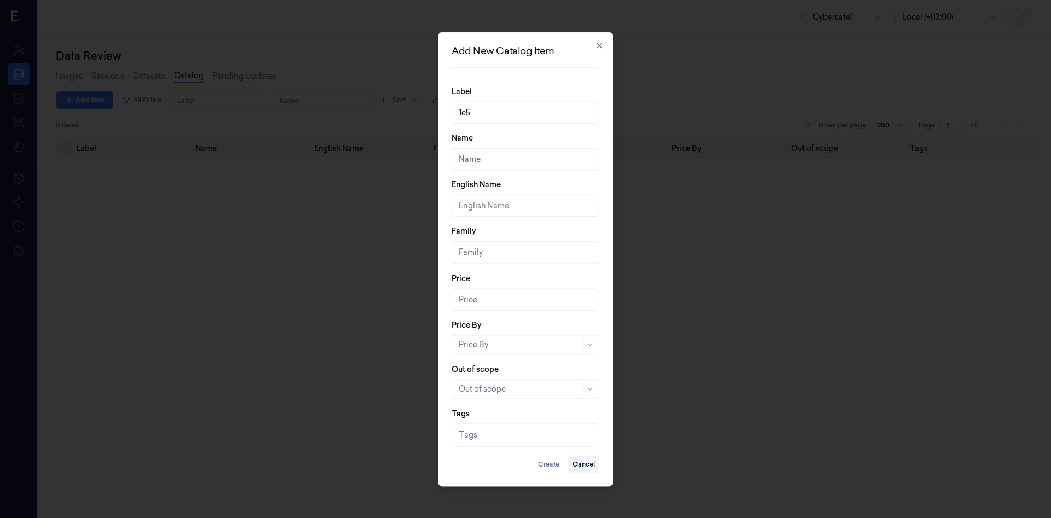
type input "1e5"
paste input "1e5"
type input "1e5"
paste input "1e5"
type input "1e5"
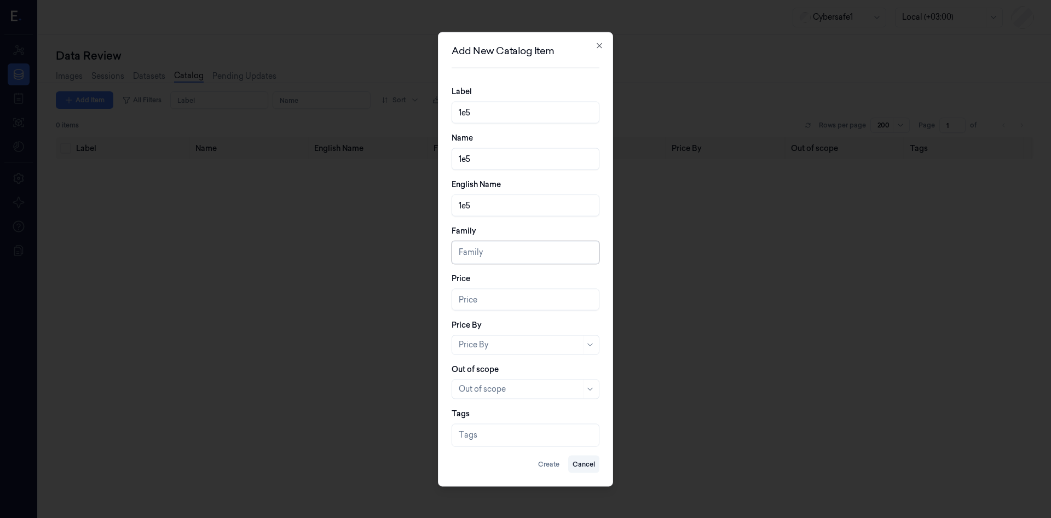
paste input "text"
click at [582, 297] on input "0.01" at bounding box center [526, 299] width 148 height 22
click at [582, 297] on input "0.02" at bounding box center [526, 299] width 148 height 22
click at [582, 297] on input "0.03" at bounding box center [526, 299] width 148 height 22
type input "0.04"
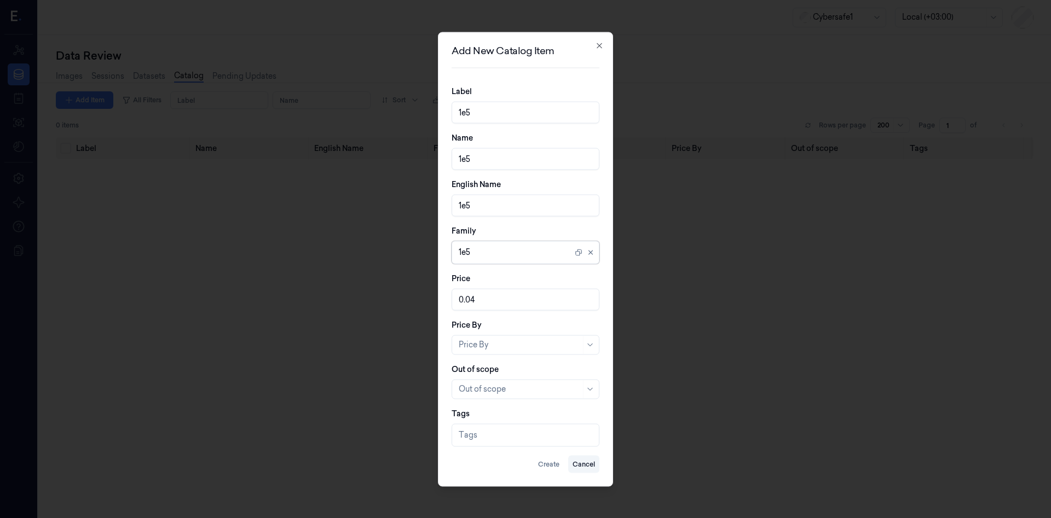
click at [582, 297] on input "0.04" at bounding box center [526, 299] width 148 height 22
click at [526, 345] on div at bounding box center [520, 344] width 122 height 11
click at [506, 374] on div "By quantity" at bounding box center [526, 368] width 134 height 11
click at [512, 394] on div at bounding box center [520, 389] width 122 height 11
click at [492, 430] on div "NO" at bounding box center [526, 430] width 134 height 11
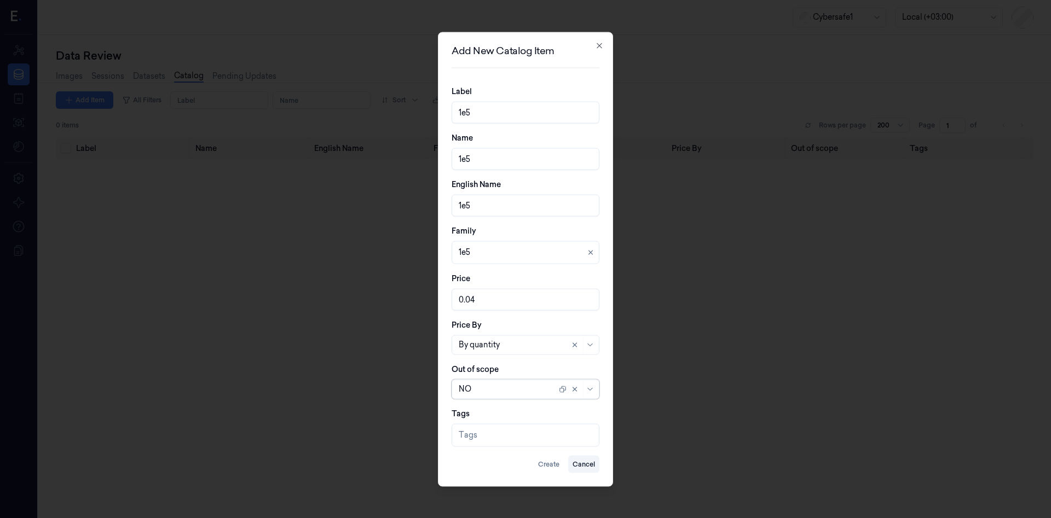
click at [517, 440] on div at bounding box center [527, 435] width 136 height 11
paste input "text"
click at [557, 408] on div "Tags option , selected. Use Up and Down to choose options, press Enter to selec…" at bounding box center [526, 427] width 148 height 39
click at [553, 465] on button "Create" at bounding box center [549, 464] width 30 height 18
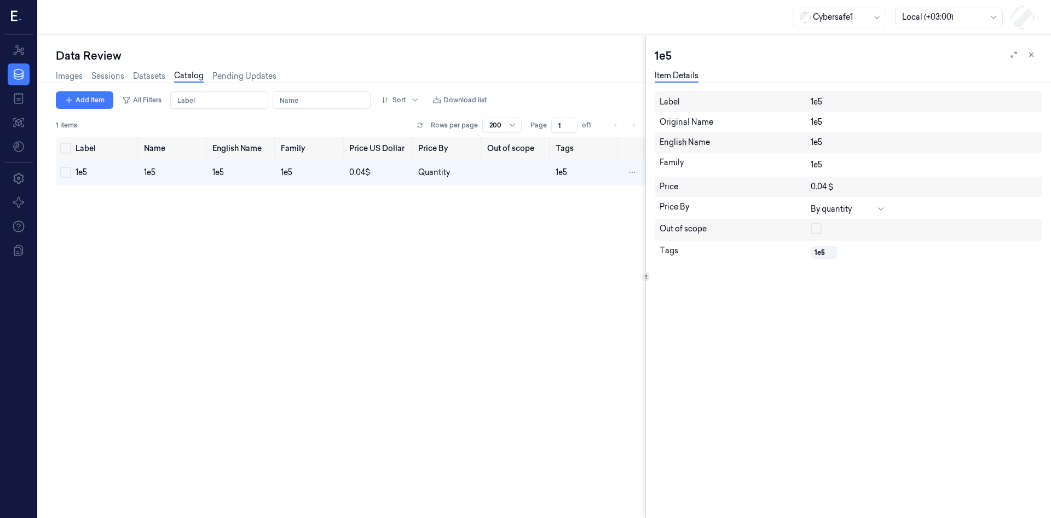
click at [649, 275] on icon at bounding box center [645, 276] width 5 height 5
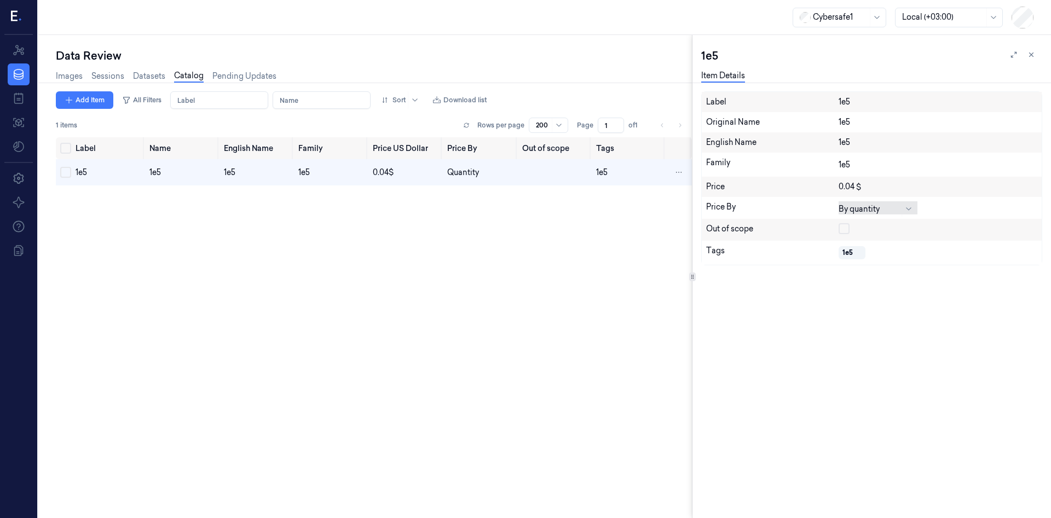
click at [905, 212] on div at bounding box center [909, 209] width 11 height 9
click at [849, 271] on body "Resources Data Jobs Models Settings About Support Documentation Cybersafe1 Loca…" at bounding box center [525, 259] width 1051 height 518
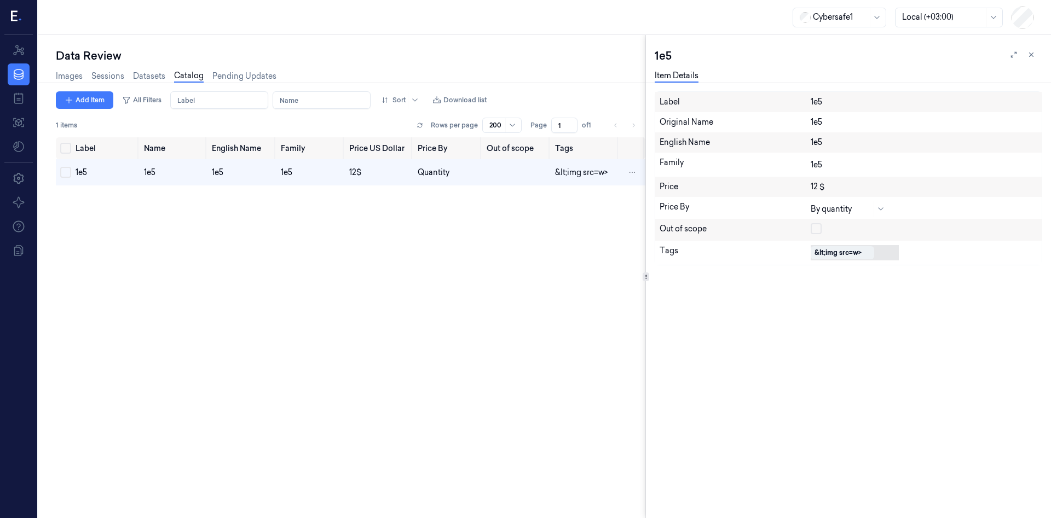
click at [843, 253] on div "&lt;img src=w>" at bounding box center [837, 253] width 47 height 10
click at [886, 254] on icon at bounding box center [886, 253] width 8 height 8
click at [499, 373] on div "Label Name English Name Family Price US Dollar Price By Out of scope Tags 1e5 1…" at bounding box center [350, 323] width 589 height 372
click at [854, 252] on div "&lt;img src=w>" at bounding box center [837, 253] width 47 height 10
click at [836, 277] on div "1e5" at bounding box center [859, 274] width 82 height 11
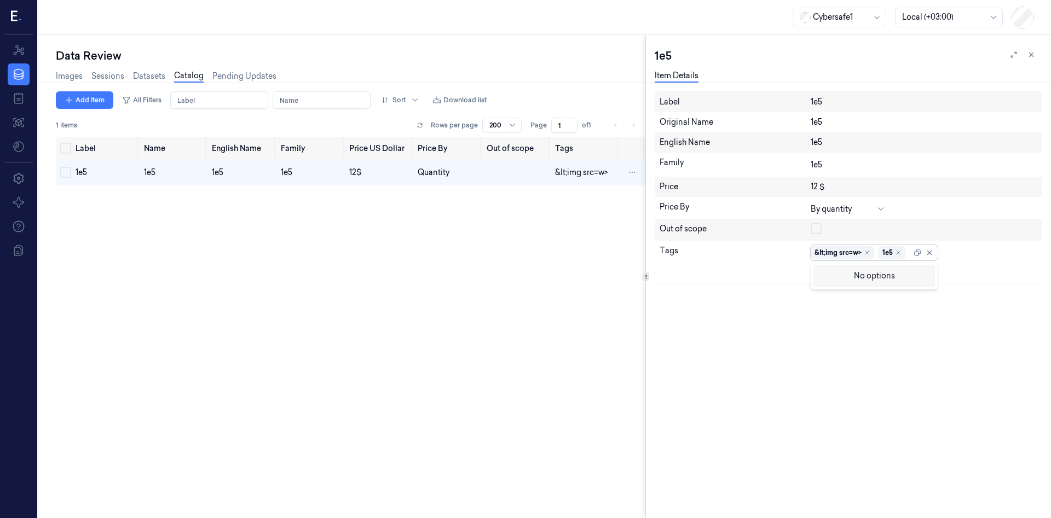
click at [890, 276] on div "No options" at bounding box center [873, 275] width 121 height 21
click at [876, 265] on div "1e5" at bounding box center [858, 274] width 90 height 18
click at [827, 310] on div "Label 1e5 Original Name 1e5 English Name 1e5 Family 1e5 Price 12 $ Price By By …" at bounding box center [848, 304] width 387 height 427
click at [852, 256] on div "&lt;img src=w>" at bounding box center [837, 253] width 47 height 10
drag, startPoint x: 923, startPoint y: 366, endPoint x: 913, endPoint y: 361, distance: 11.3
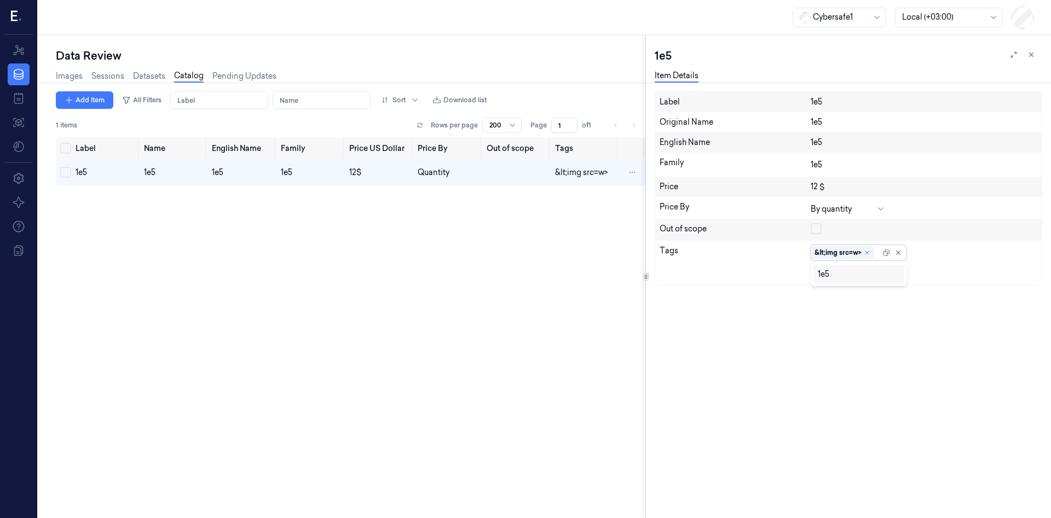
click at [913, 361] on div "Label 1e5 Original Name 1e5 English Name 1e5 Family 1e5 Price 12 $ Price By By …" at bounding box center [848, 304] width 387 height 427
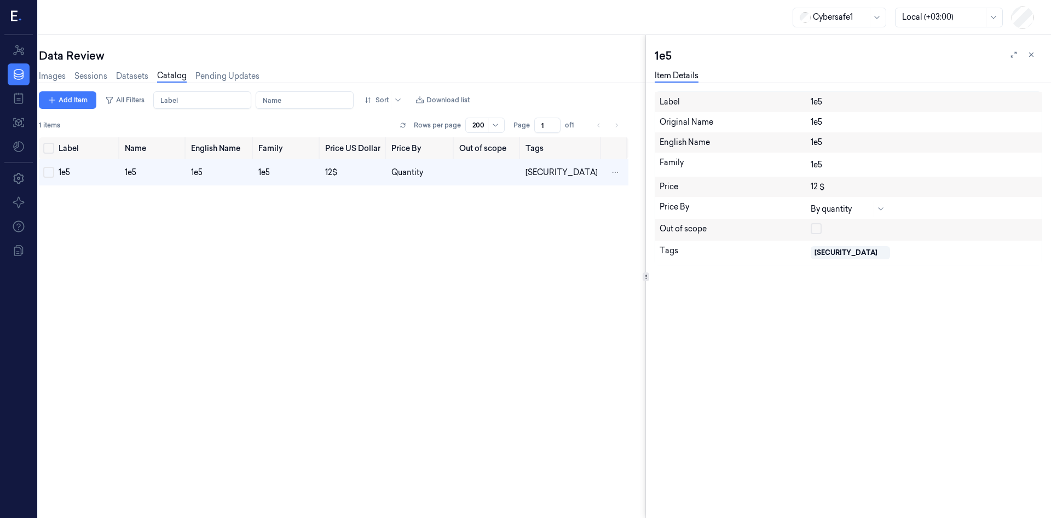
scroll to position [0, 18]
click at [850, 251] on div "[SECURITY_DATA]" at bounding box center [845, 253] width 63 height 10
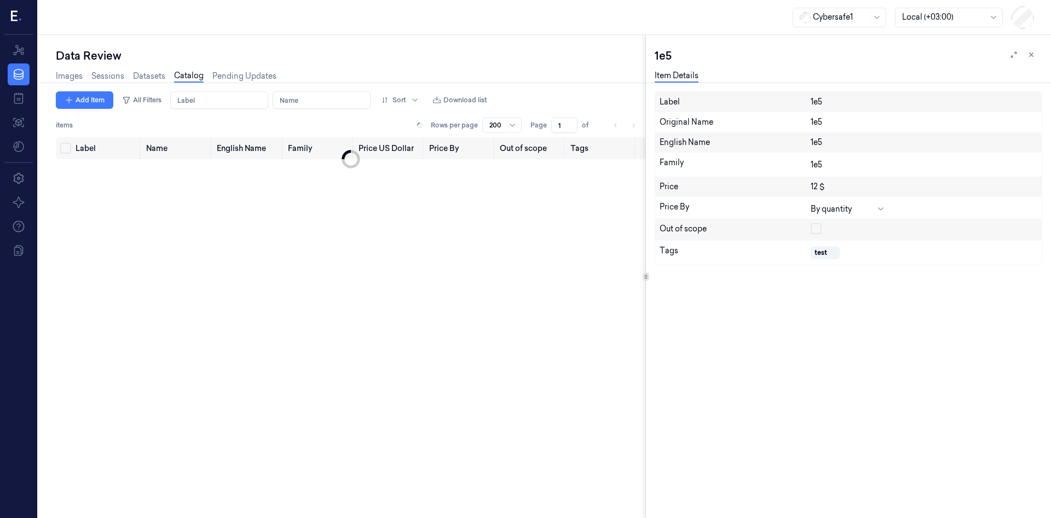
scroll to position [0, 18]
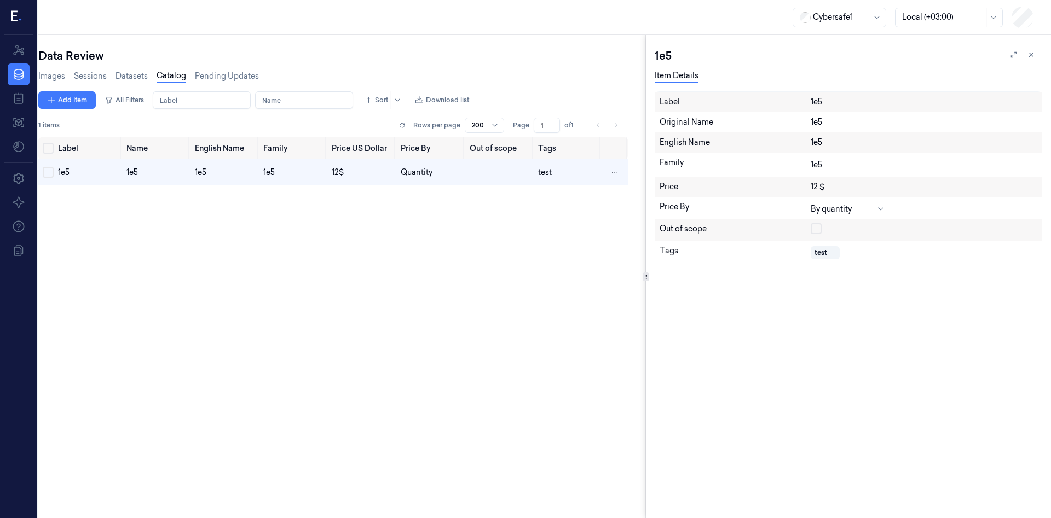
click at [461, 248] on div "Label Name English Name Family Price US Dollar Price By Out of scope Tags 1e5 1…" at bounding box center [332, 323] width 589 height 372
click at [848, 252] on div at bounding box center [857, 252] width 27 height 11
click at [1029, 56] on icon at bounding box center [1031, 55] width 8 height 8
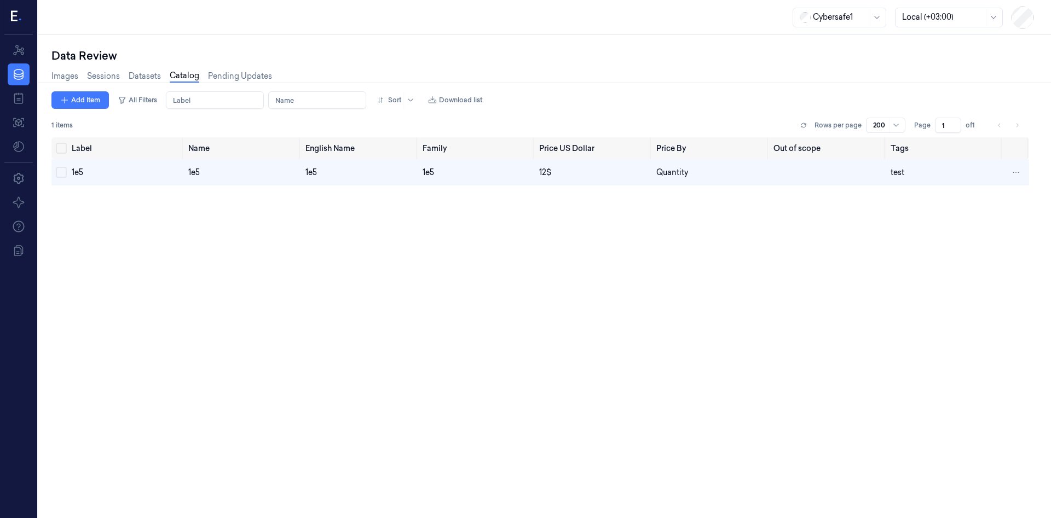
scroll to position [0, 4]
click at [456, 99] on button "Download list" at bounding box center [455, 100] width 63 height 18
click at [748, 272] on div "Label Name English Name Family Price US Dollar Price By Out of scope Tags 1e5 1…" at bounding box center [539, 323] width 977 height 372
